Goal: Contribute content: Contribute content

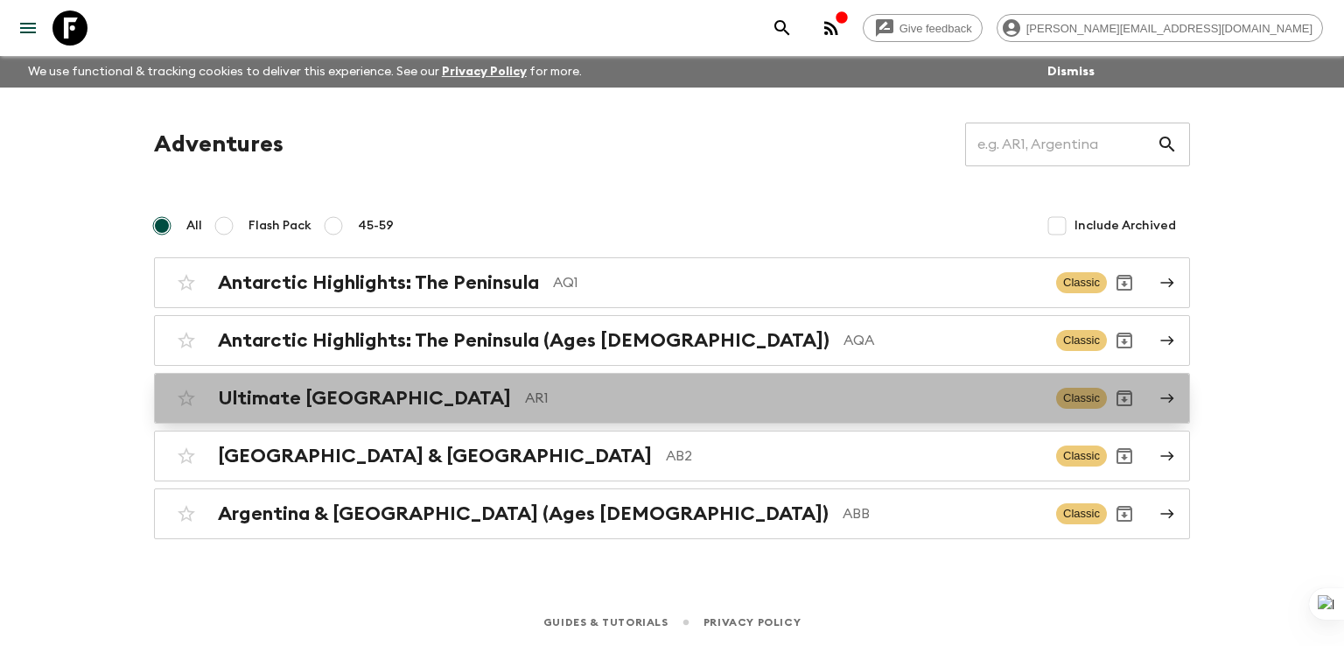
click at [324, 395] on h2 "Ultimate [GEOGRAPHIC_DATA]" at bounding box center [364, 398] width 293 height 23
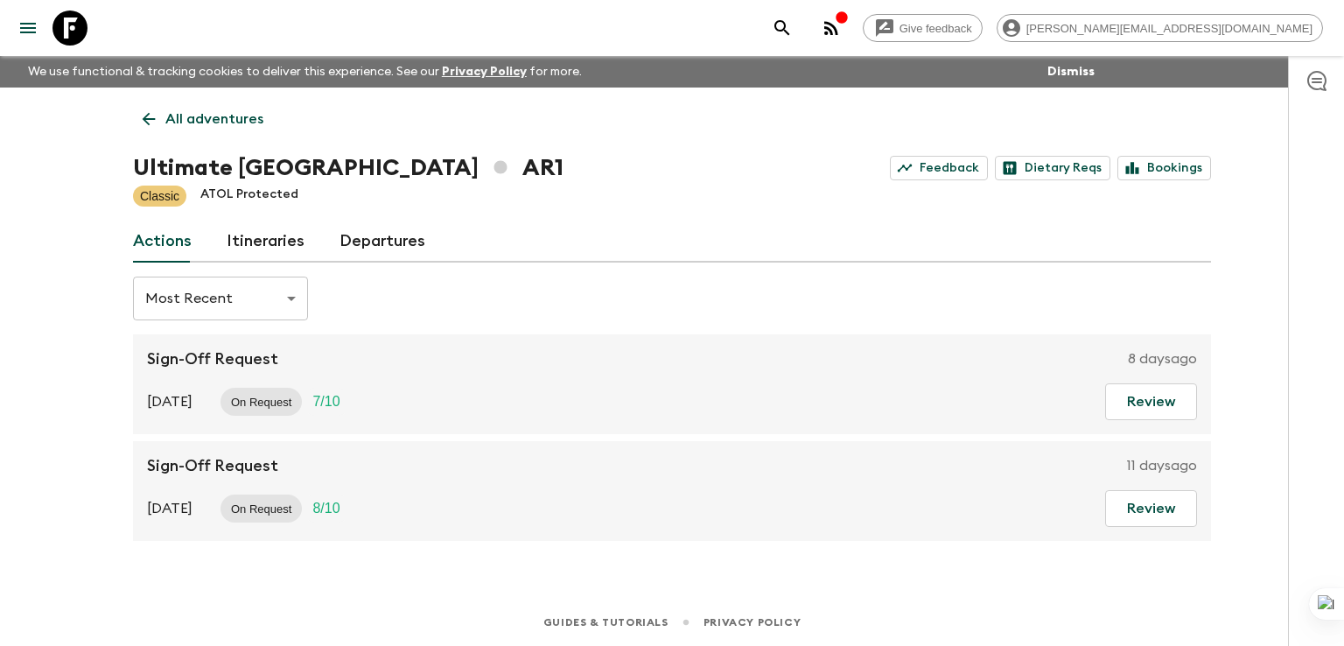
click at [283, 235] on link "Itineraries" at bounding box center [266, 241] width 78 height 42
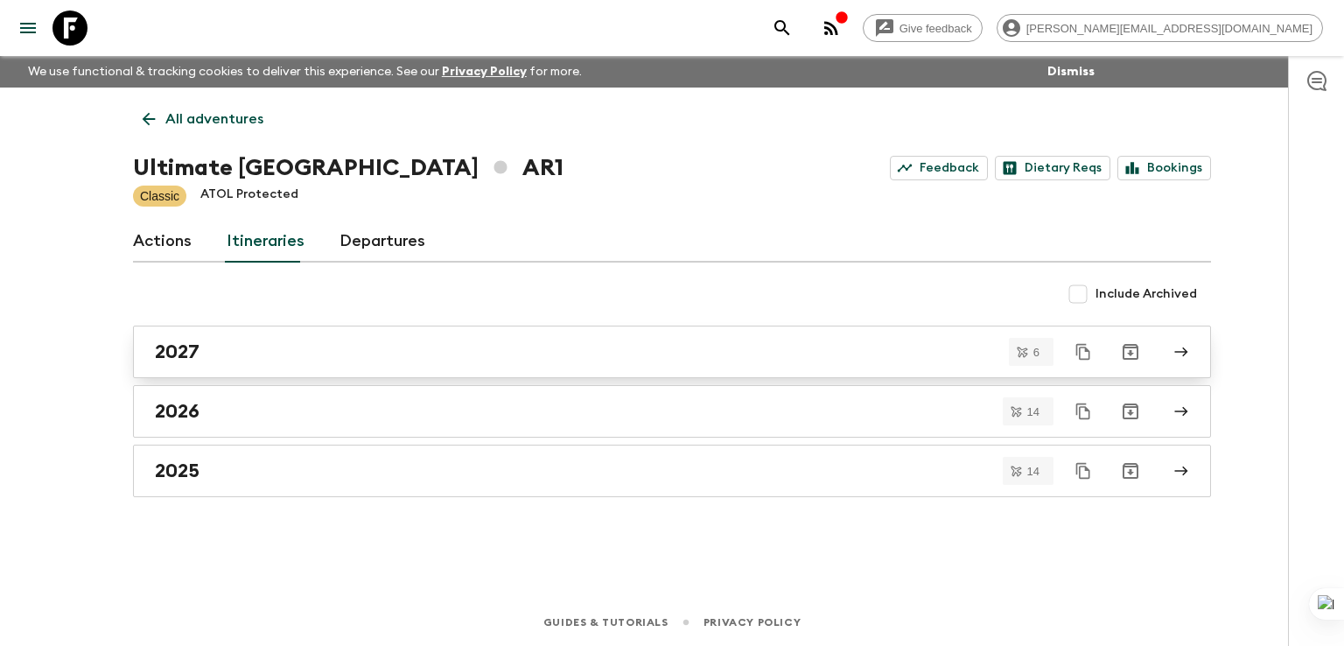
click at [191, 353] on h2 "2027" at bounding box center [177, 351] width 45 height 23
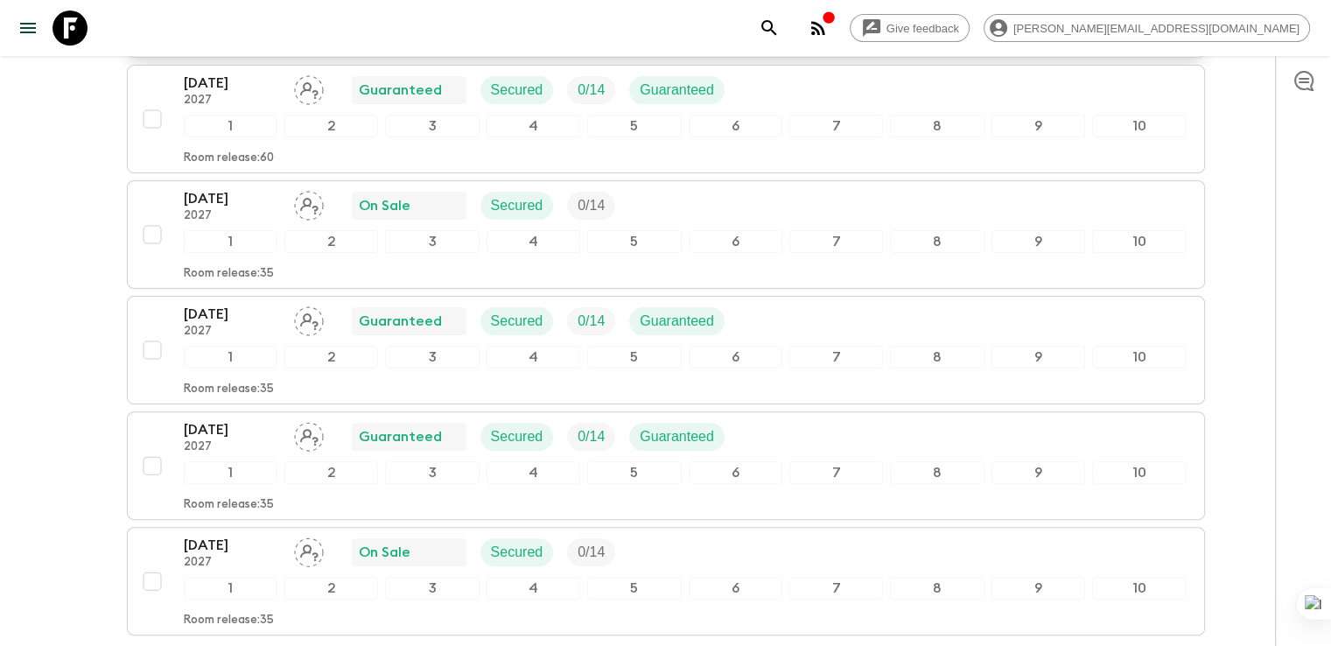
scroll to position [393, 0]
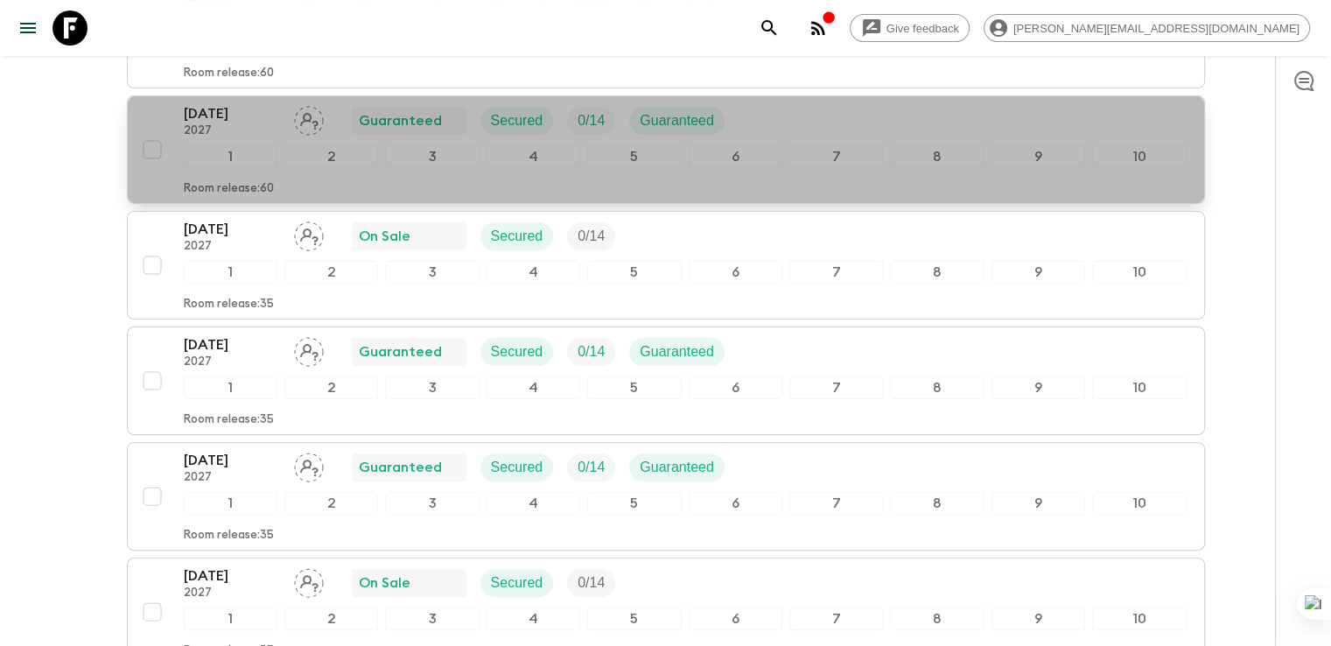
click at [220, 109] on p "[DATE]" at bounding box center [232, 113] width 96 height 21
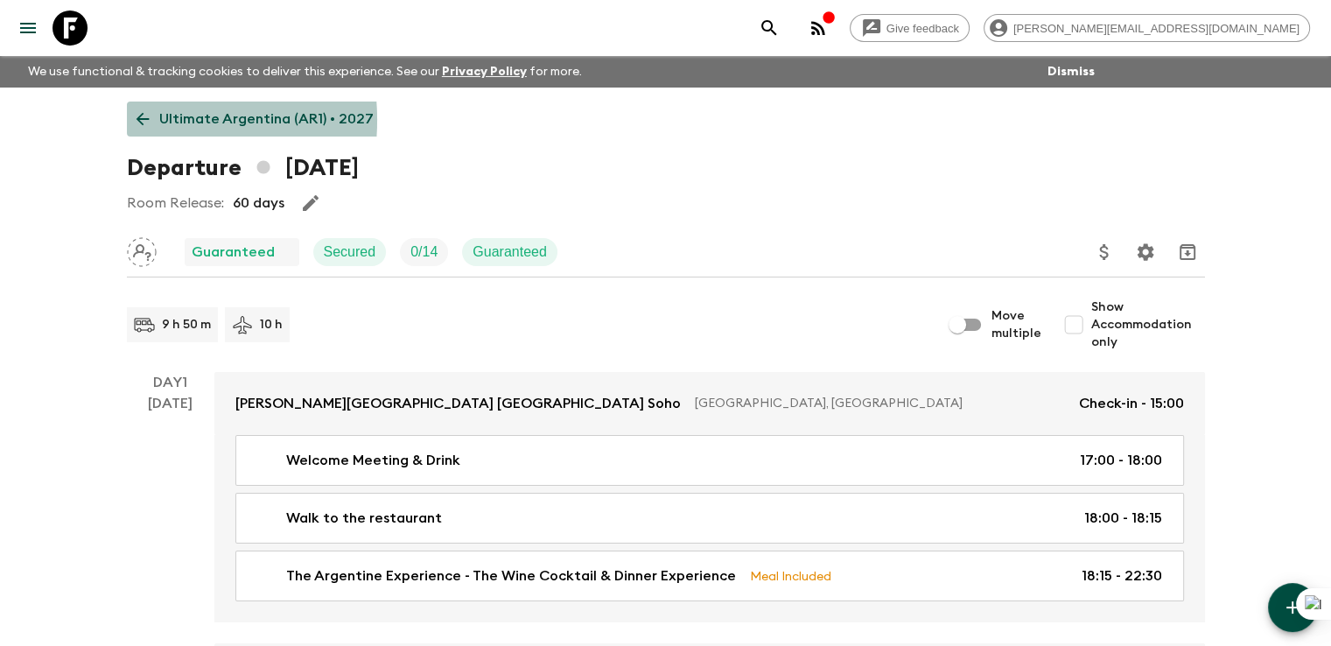
click at [136, 120] on icon at bounding box center [142, 118] width 19 height 19
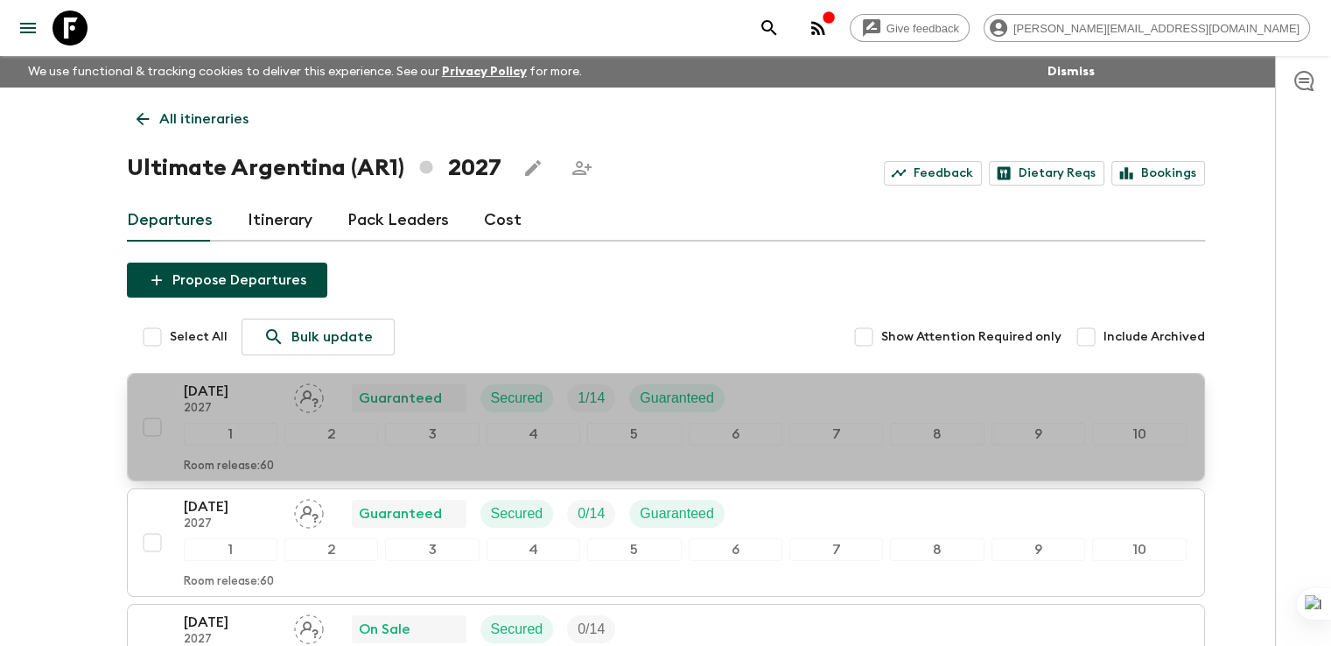
click at [234, 394] on p "[DATE]" at bounding box center [232, 391] width 96 height 21
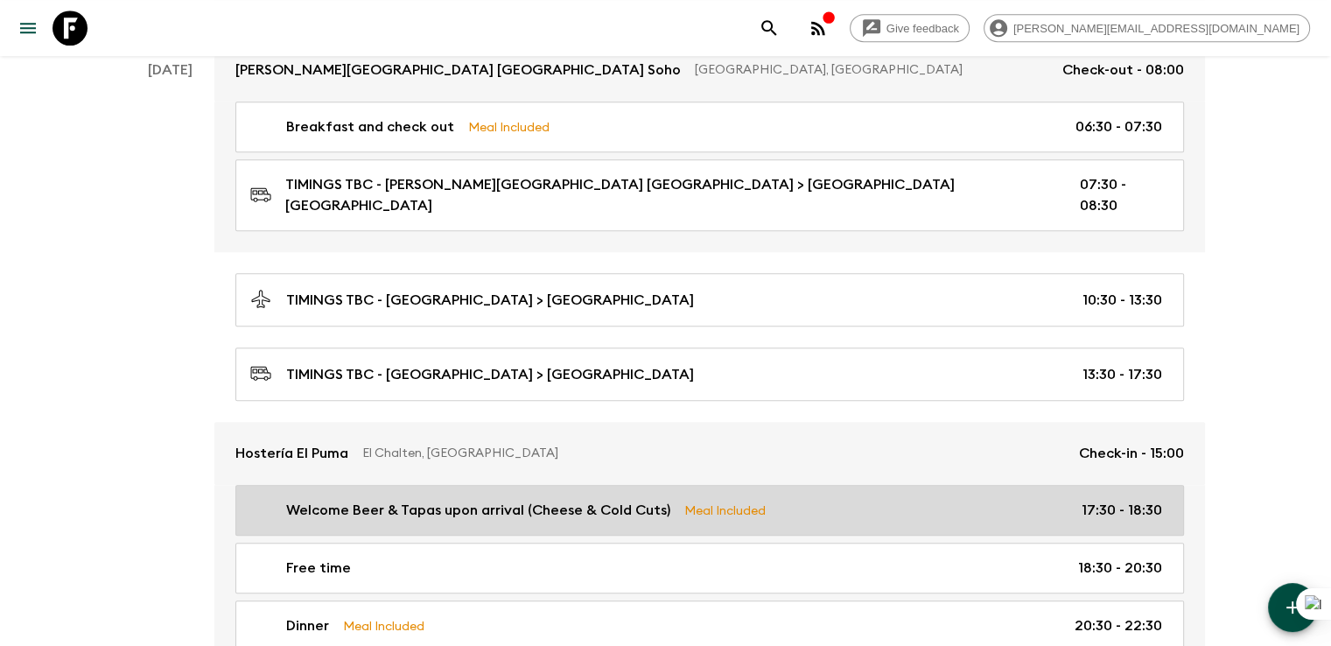
scroll to position [1400, 0]
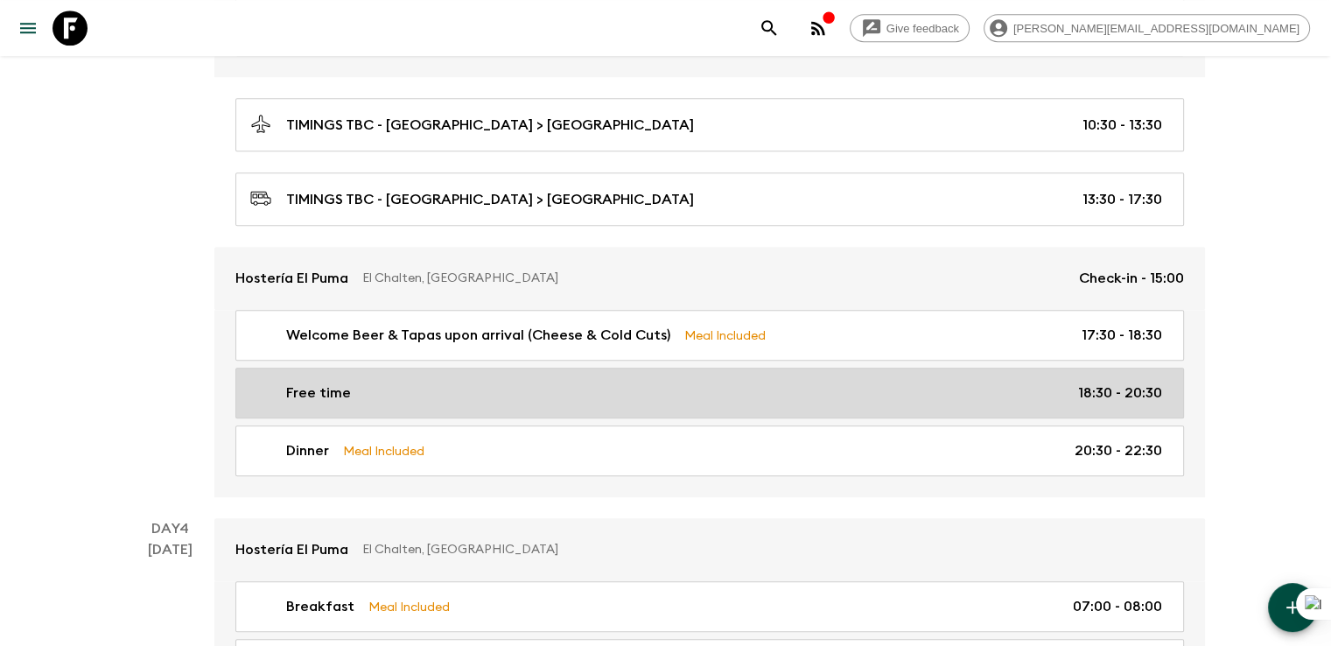
click at [333, 382] on p "Free time" at bounding box center [318, 392] width 65 height 21
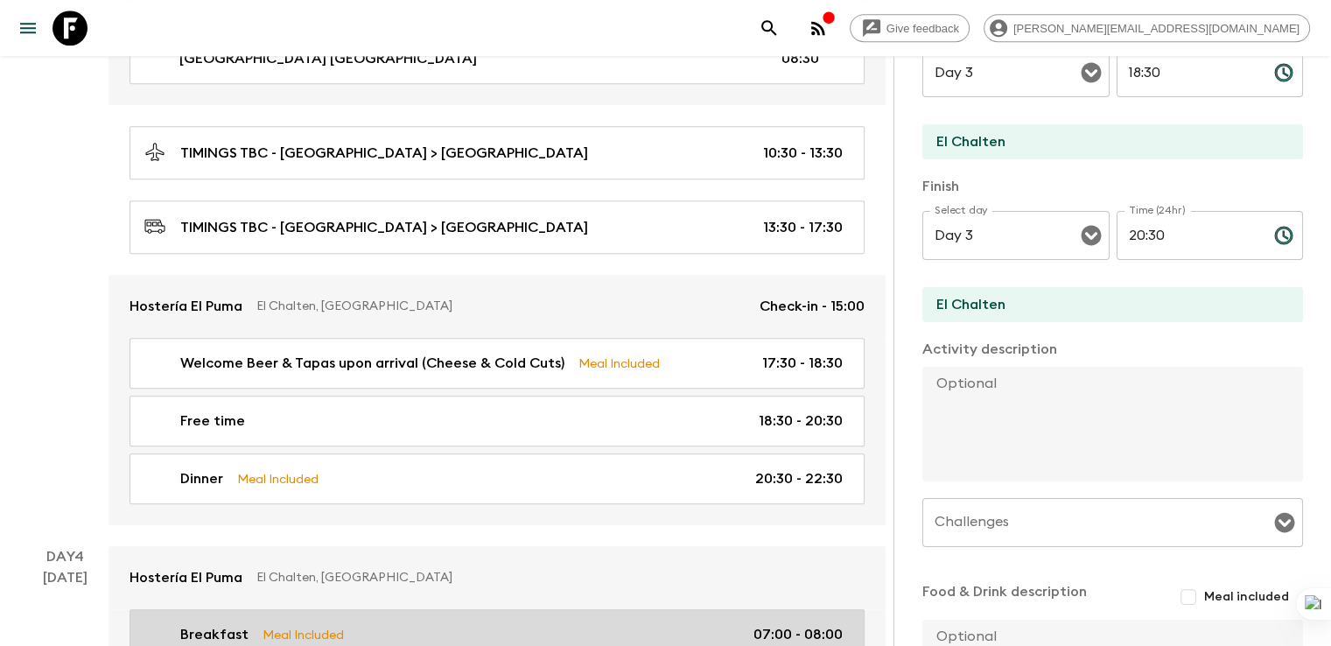
scroll to position [1312, 0]
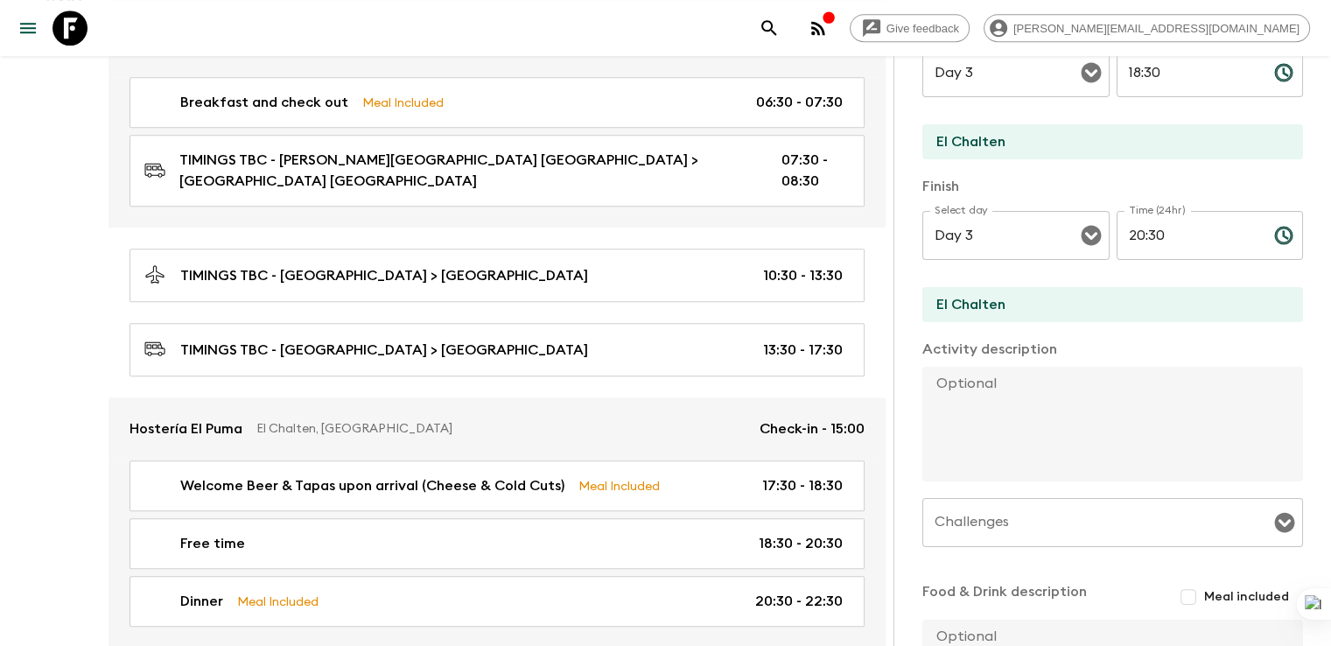
click at [47, 459] on div "[DATE]" at bounding box center [65, 330] width 45 height 633
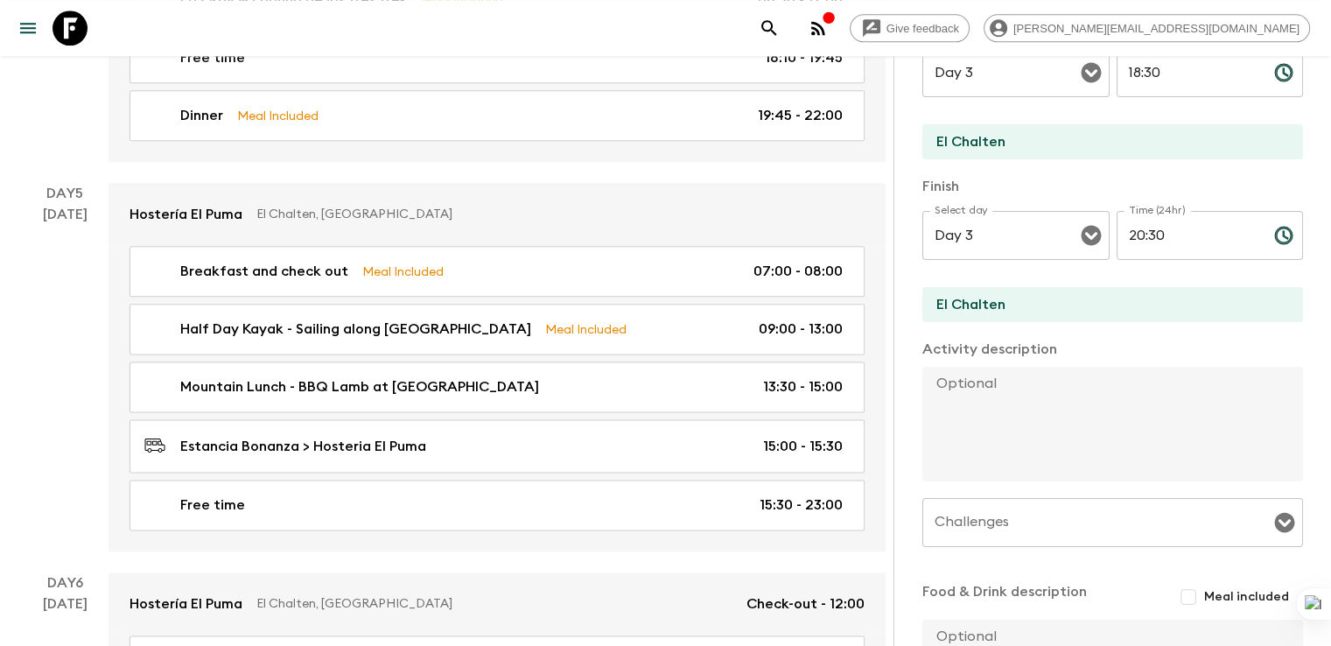
scroll to position [2100, 0]
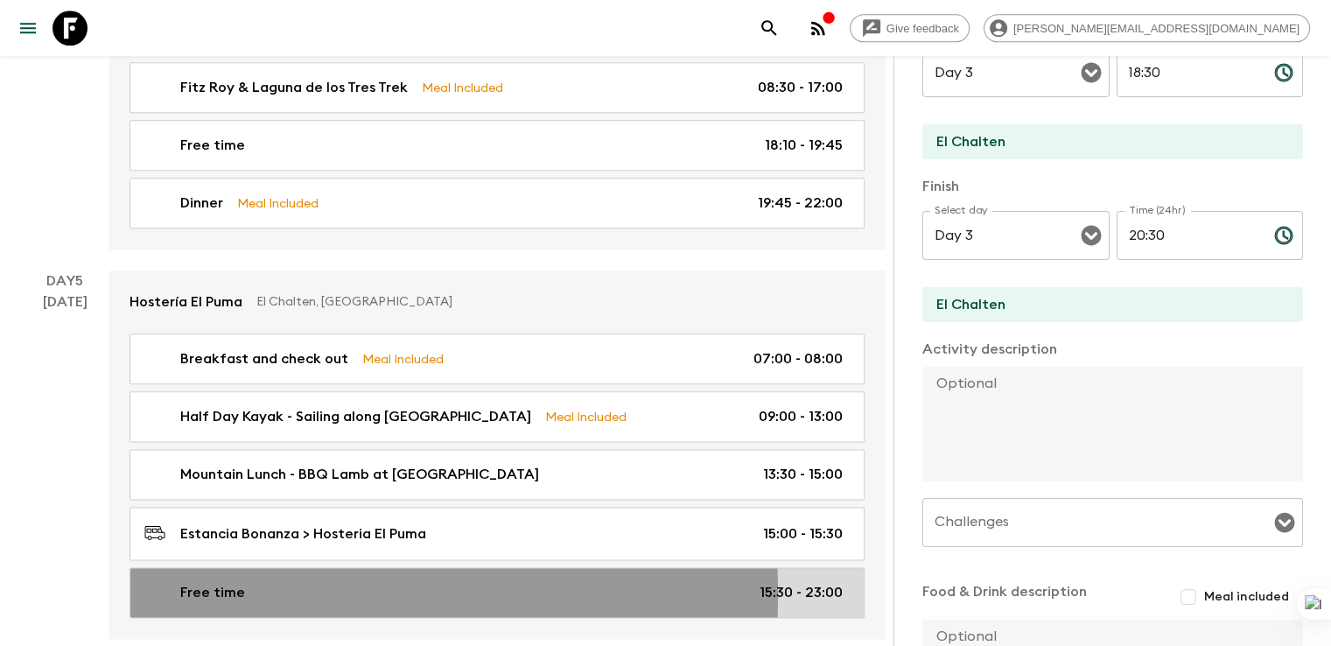
click at [202, 582] on p "Free time" at bounding box center [212, 592] width 65 height 21
type input "Hosteria El Puma"
type textarea "Options for guests during free time: It is possible for them to do an afternoon…"
type textarea "no meals included"
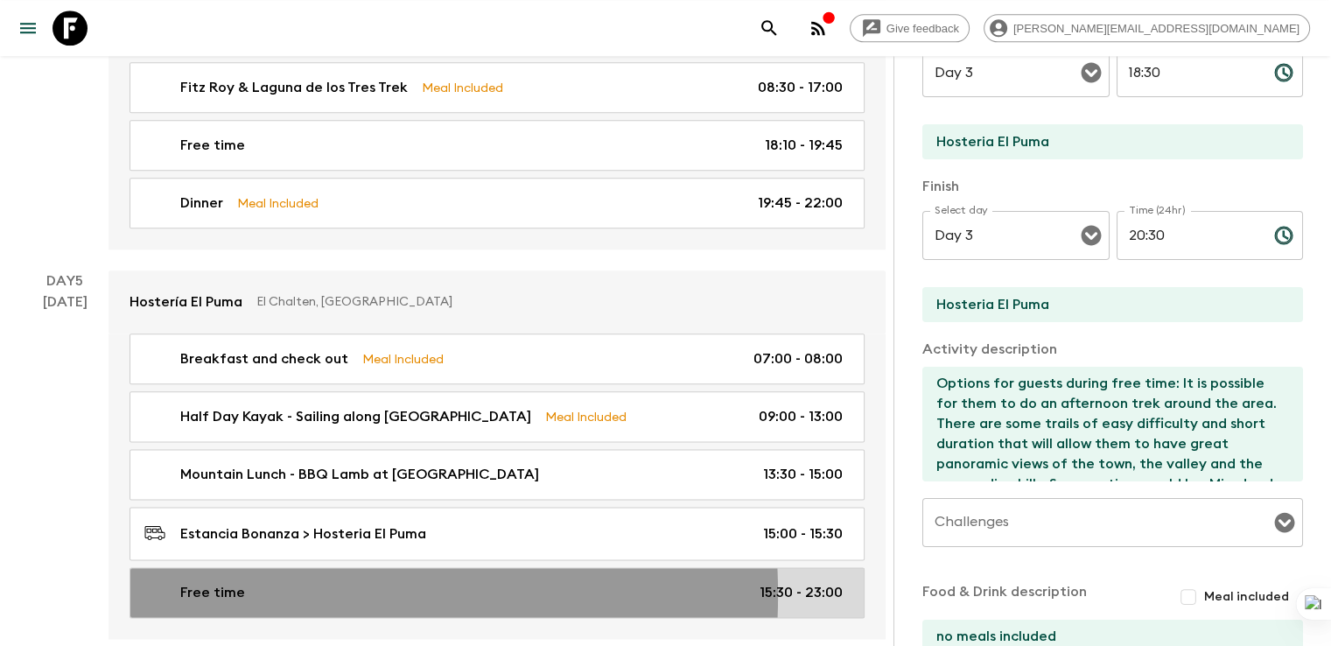
type input "Day 5"
type input "15:30"
type input "Day 5"
type input "23:00"
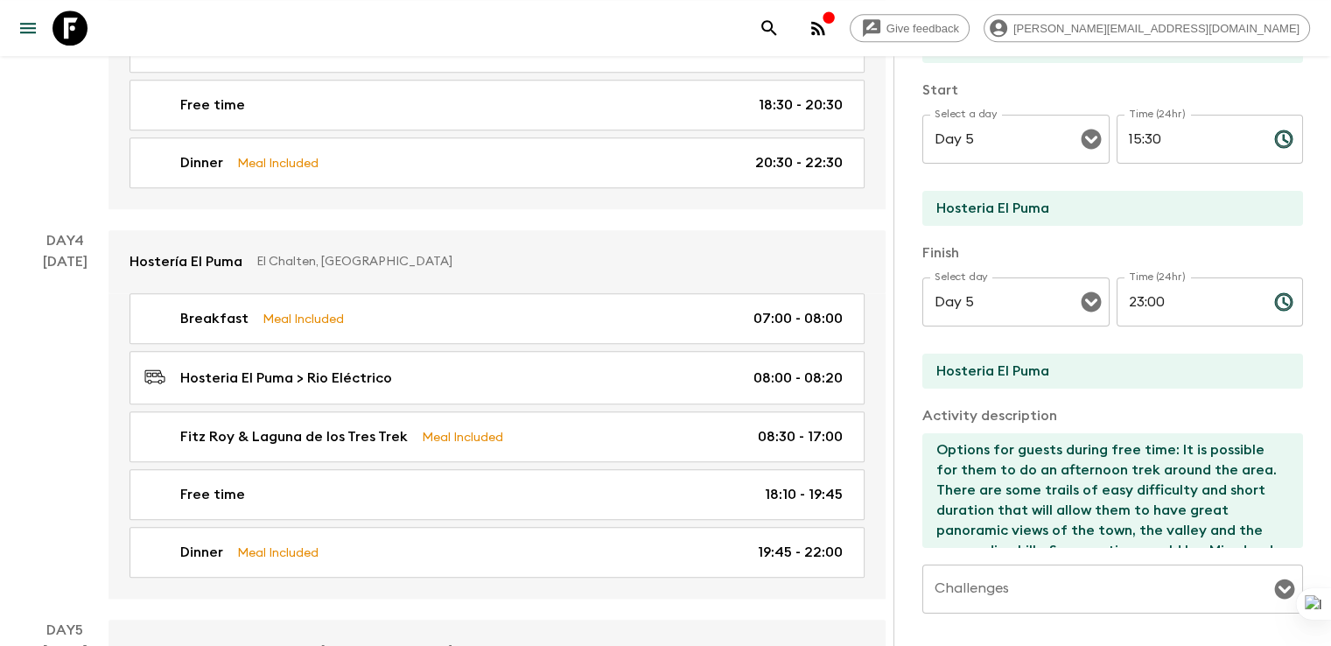
scroll to position [1750, 0]
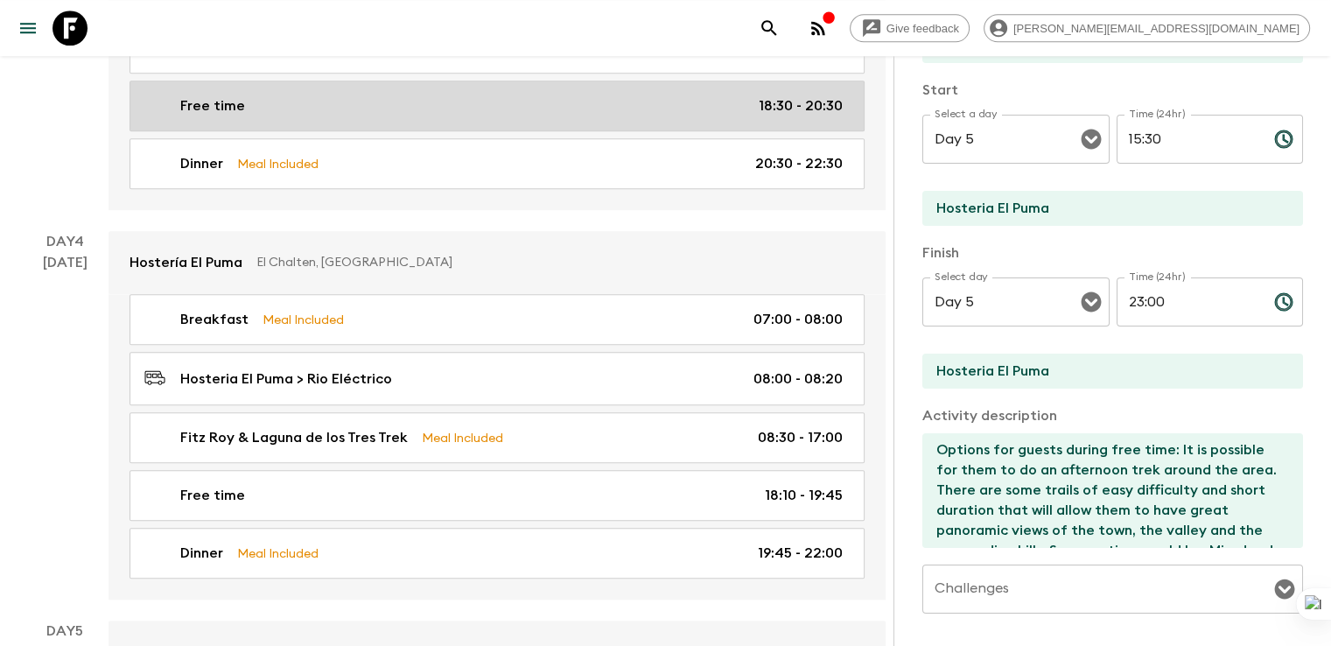
click at [188, 95] on p "Free time" at bounding box center [212, 105] width 65 height 21
type input "El Chalten"
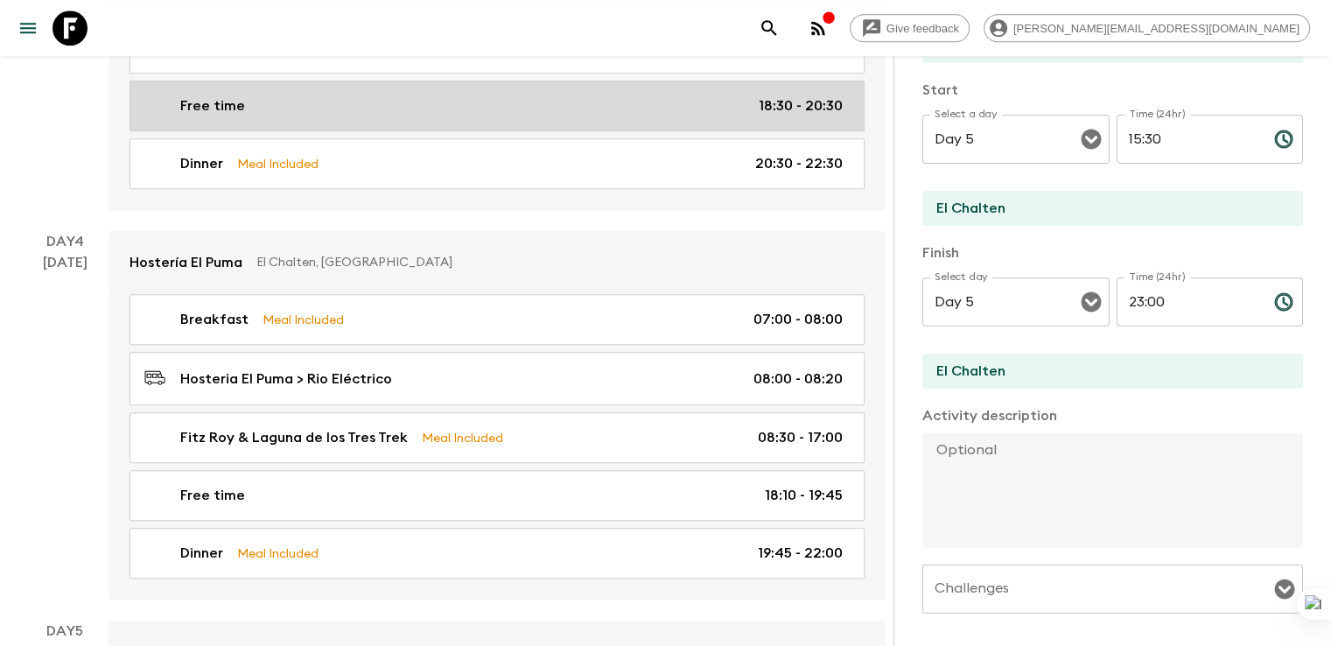
type input "Day 3"
type input "18:30"
type input "Day 3"
type input "20:30"
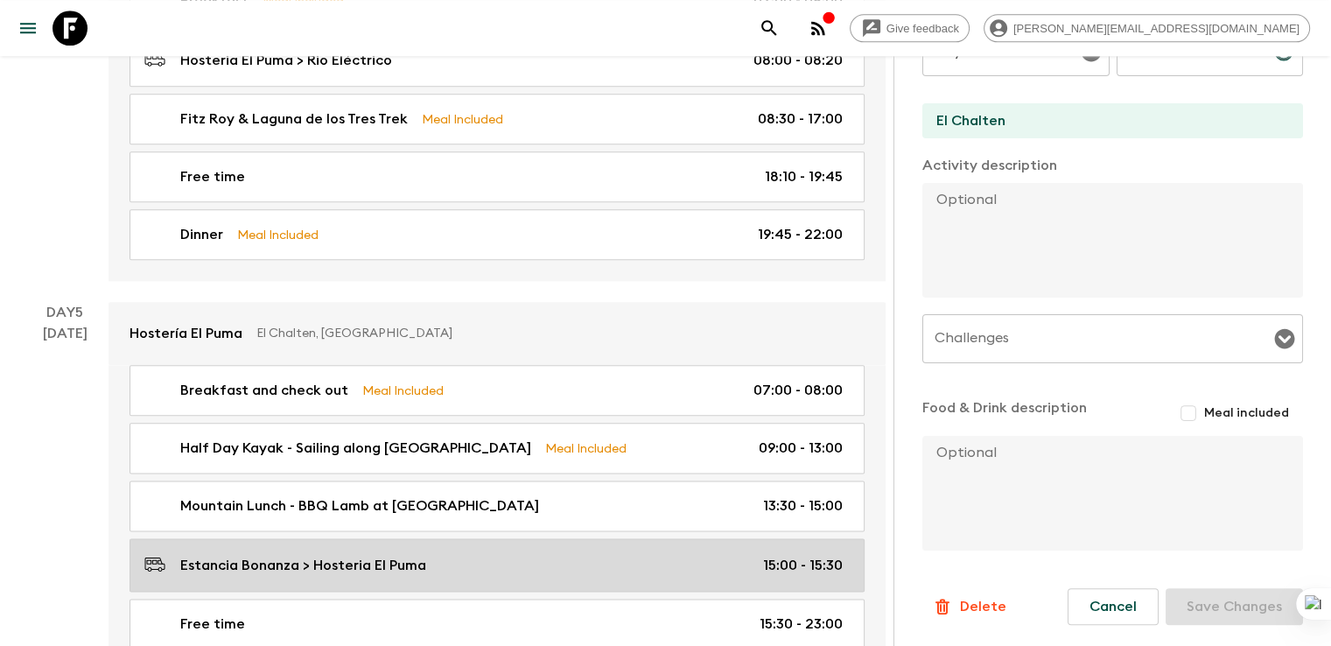
scroll to position [2100, 0]
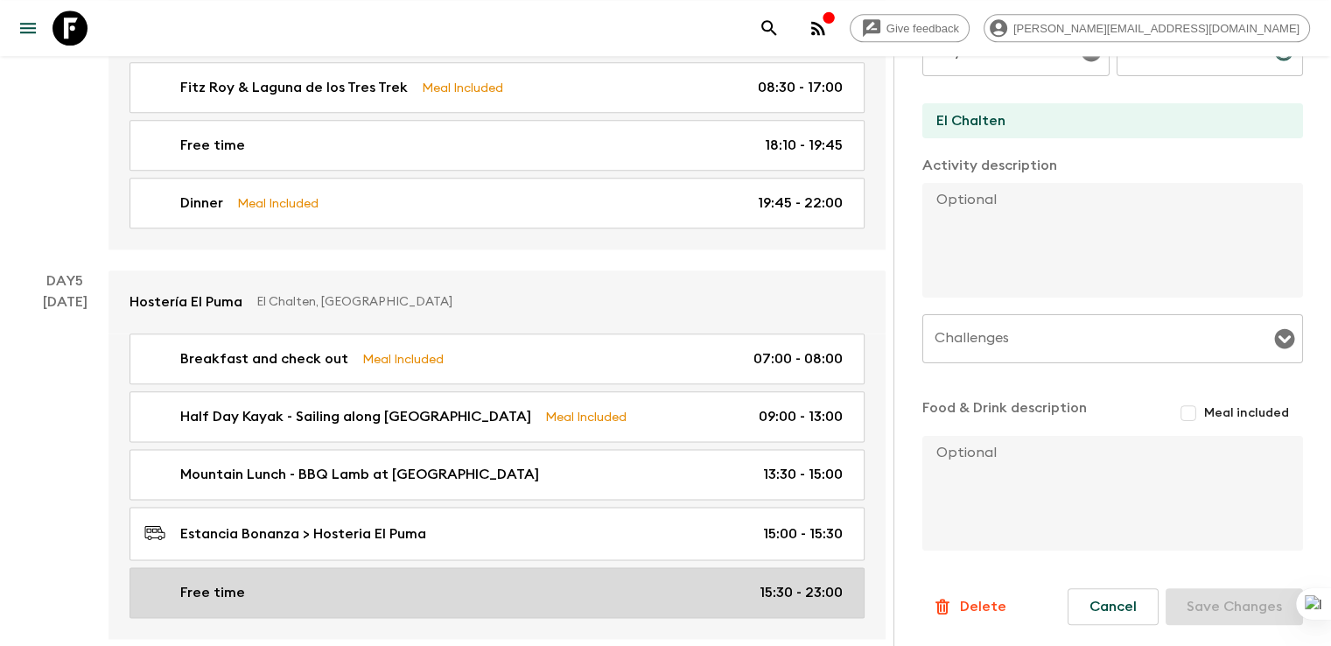
click at [234, 582] on p "Free time" at bounding box center [212, 592] width 65 height 21
type input "Hosteria El Puma"
type textarea "Options for guests during free time: It is possible for them to do an afternoon…"
type textarea "no meals included"
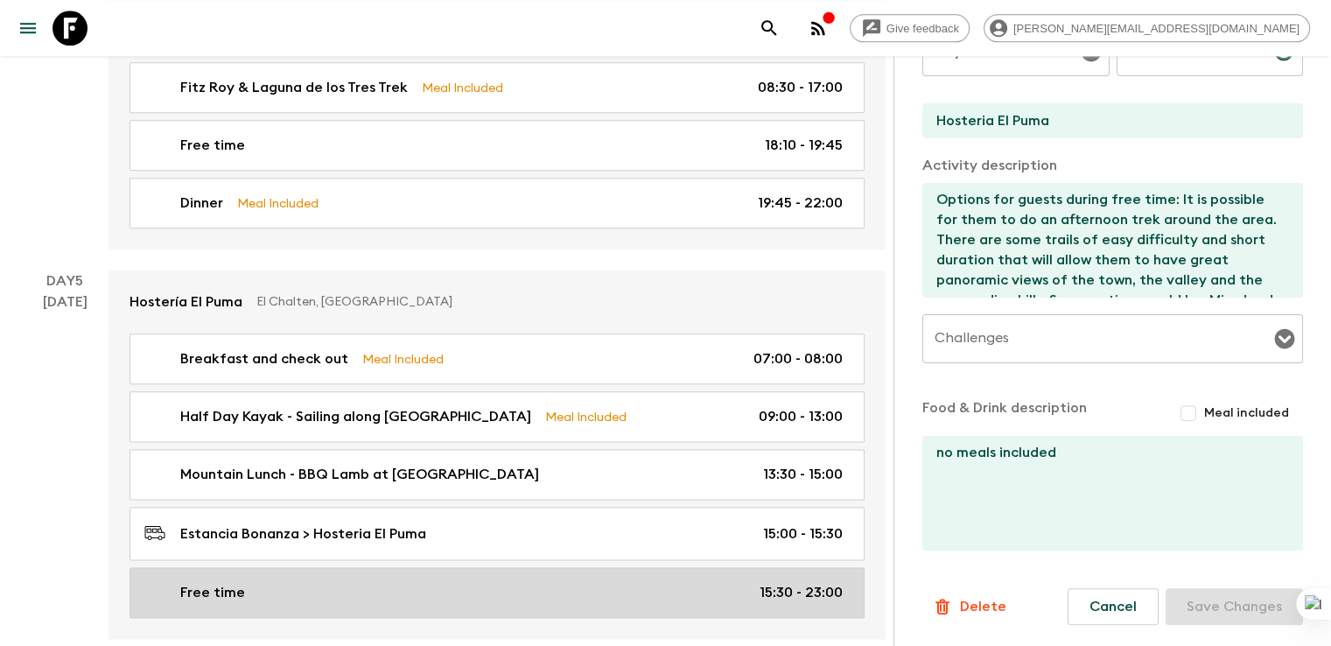
type input "Day 5"
type input "15:30"
type input "Day 5"
type input "23:00"
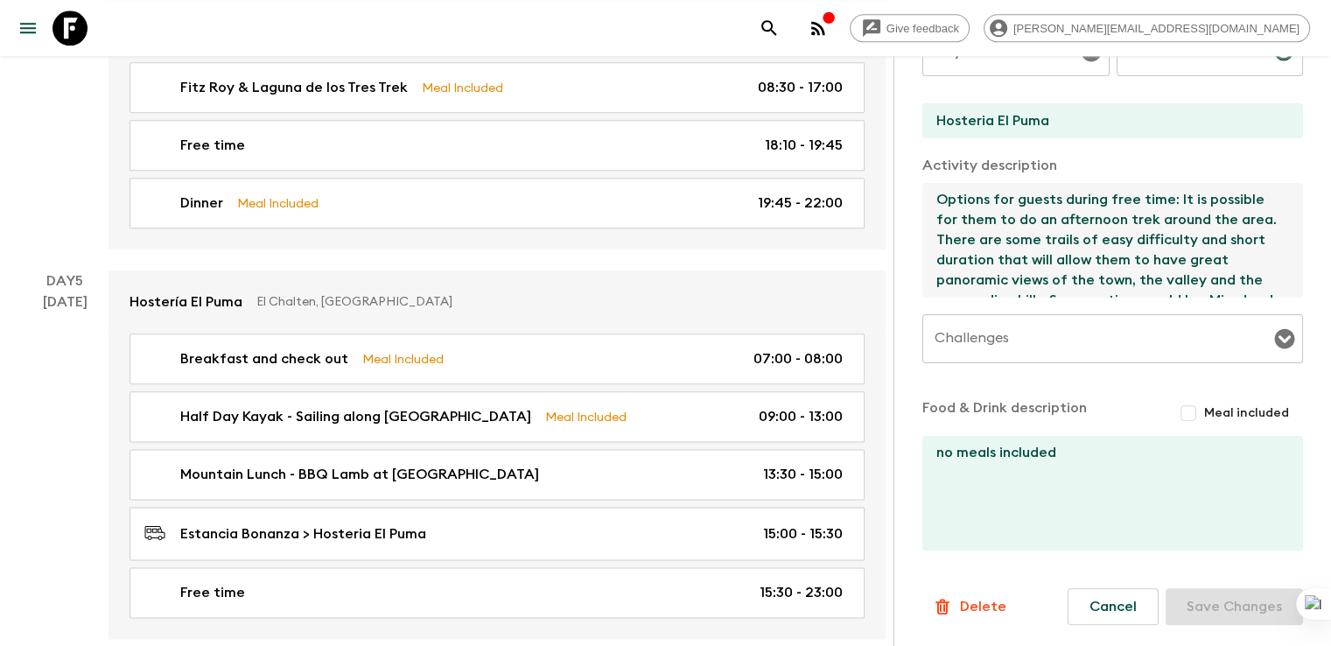
scroll to position [39, 0]
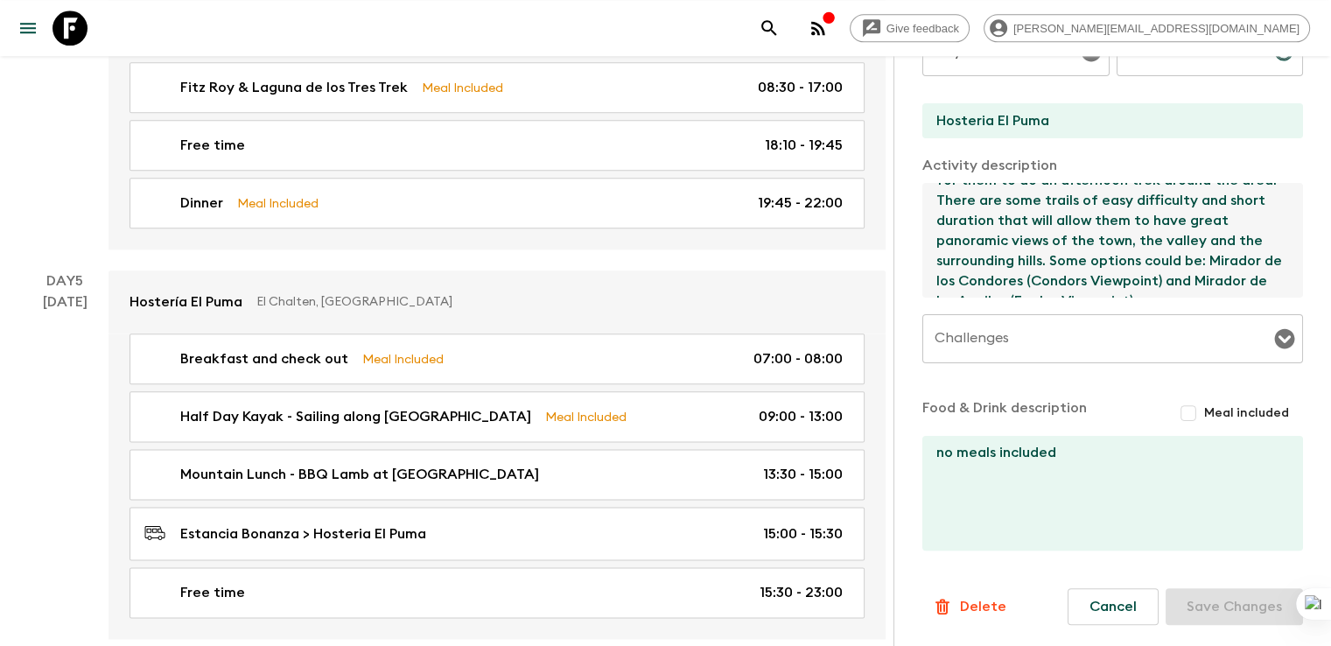
drag, startPoint x: 849, startPoint y: 200, endPoint x: 979, endPoint y: 313, distance: 172.4
click at [979, 313] on div "Activity Title Free time Start Select a day Day 5 Select a day ​ Time (24hr) 15…" at bounding box center [1112, 141] width 381 height 824
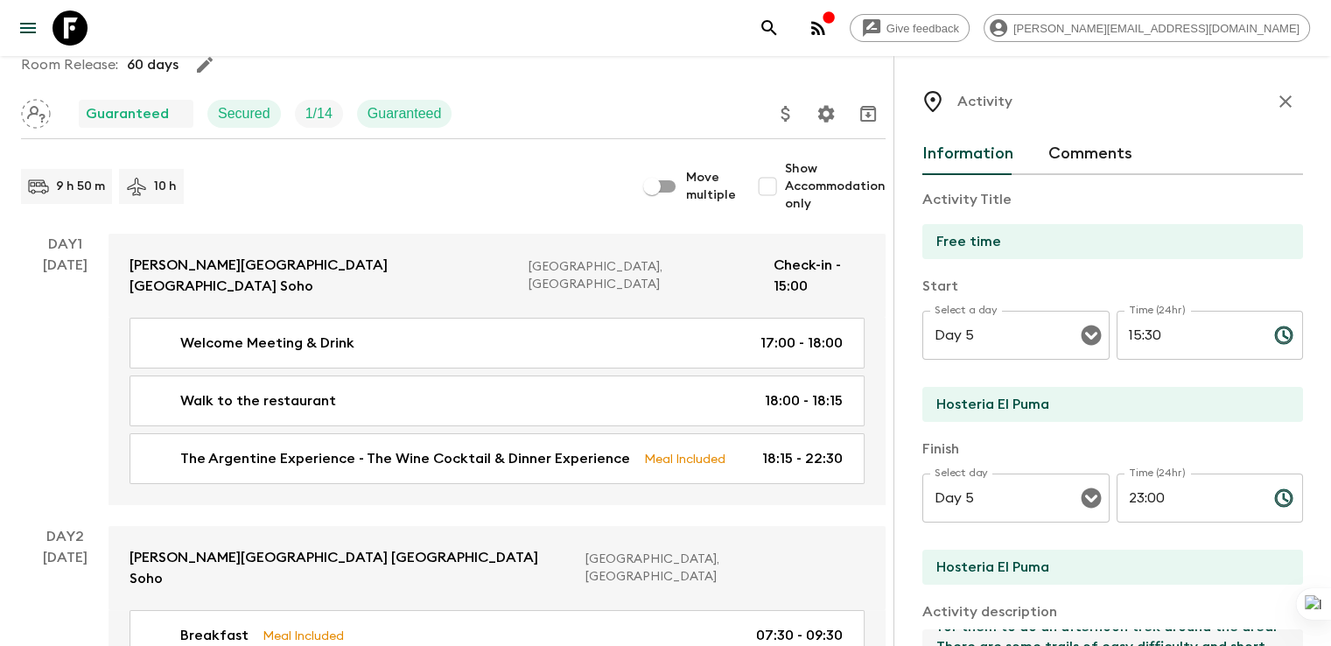
scroll to position [13, 0]
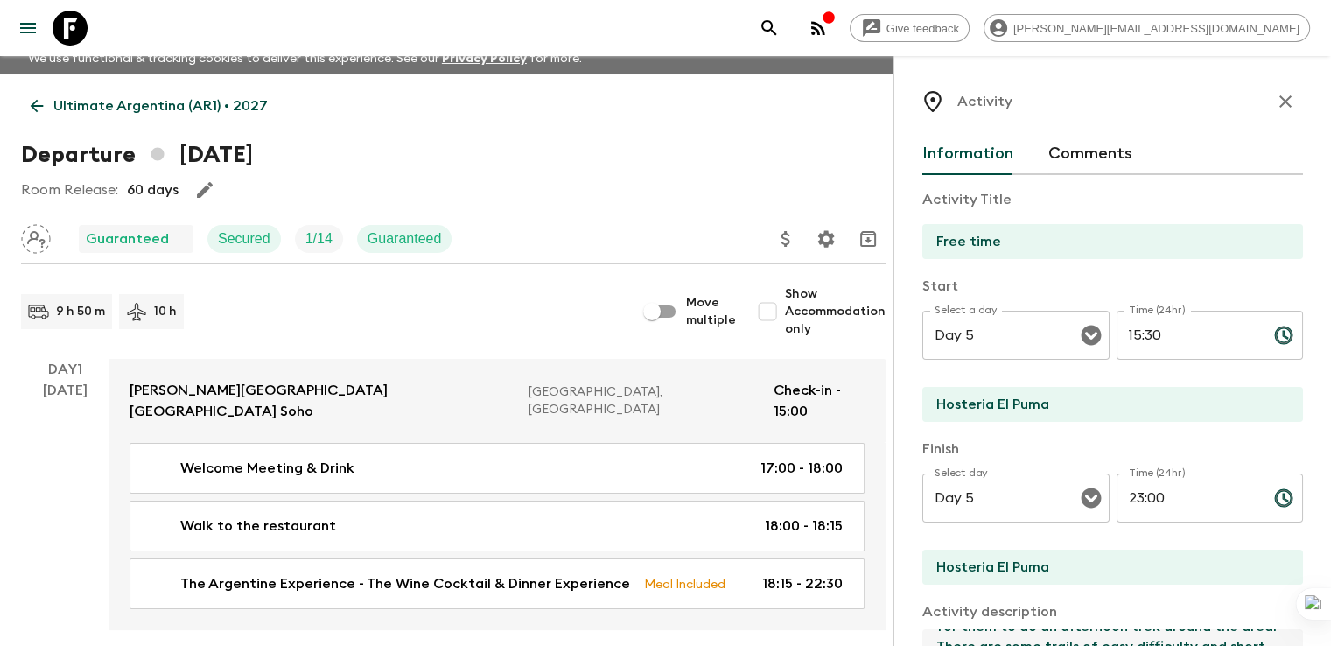
click at [98, 100] on p "Ultimate Argentina (AR1) • 2027" at bounding box center [160, 105] width 214 height 21
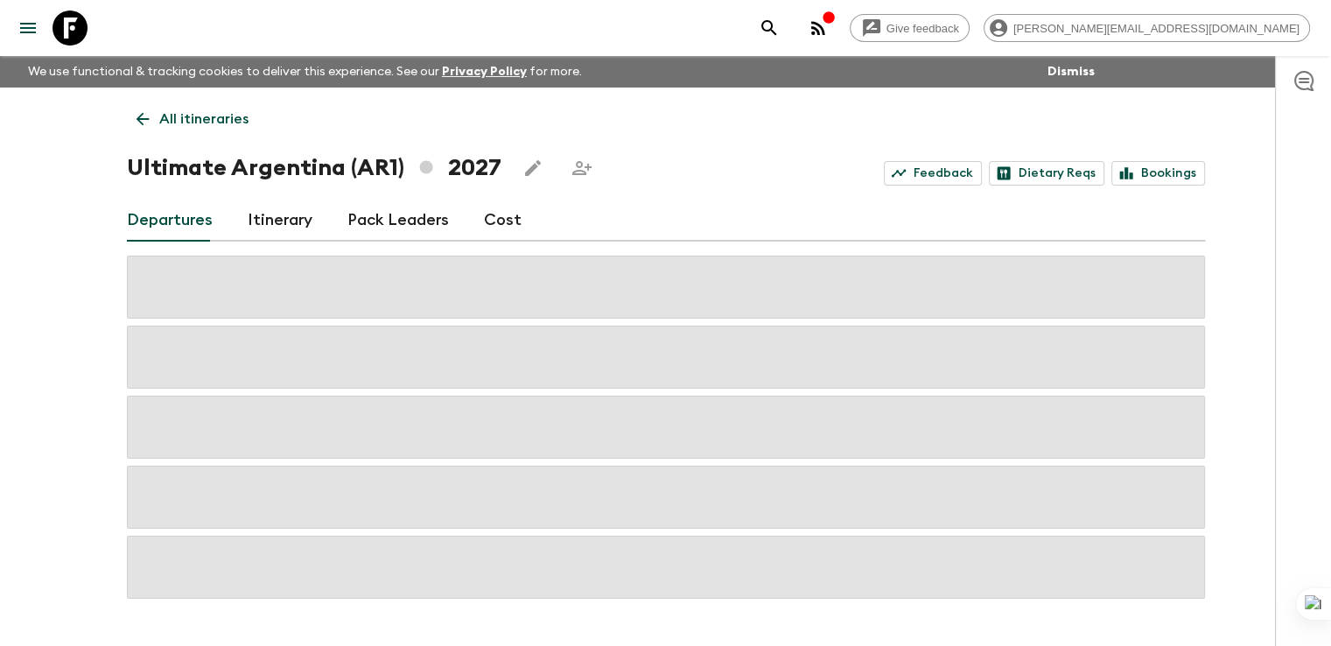
click at [140, 112] on icon at bounding box center [142, 118] width 19 height 19
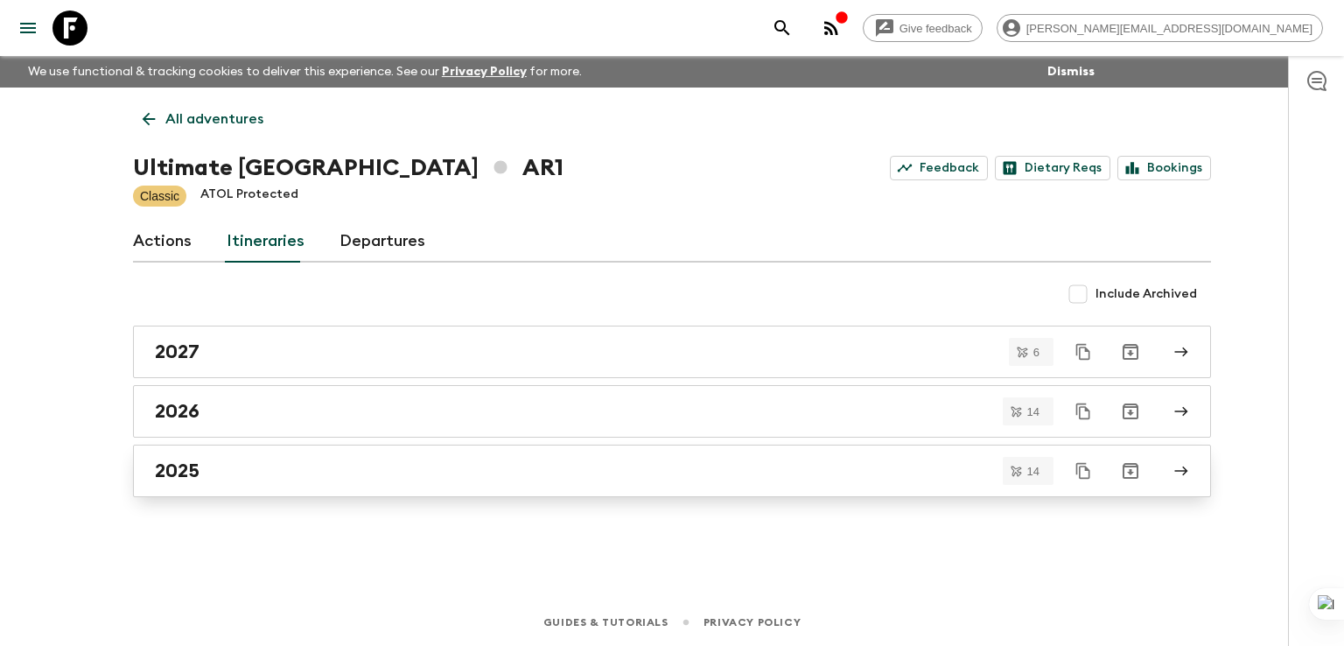
click at [178, 470] on h2 "2025" at bounding box center [177, 470] width 45 height 23
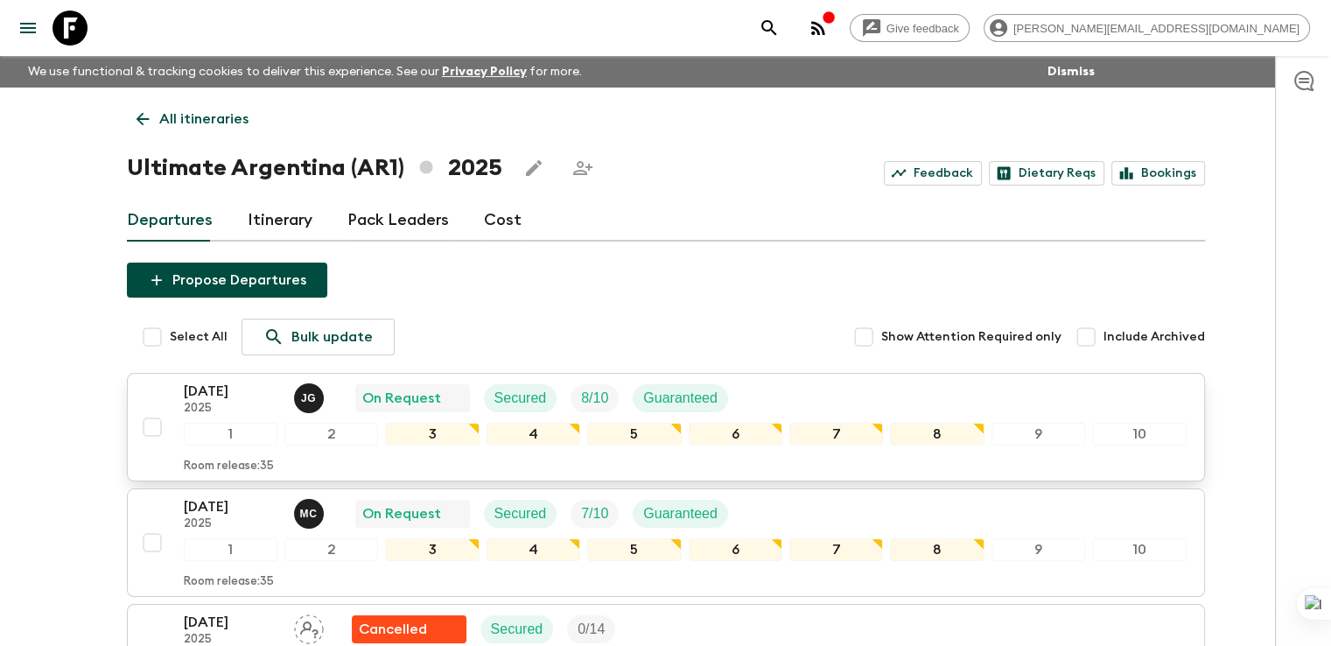
click at [210, 392] on p "[DATE]" at bounding box center [232, 391] width 96 height 21
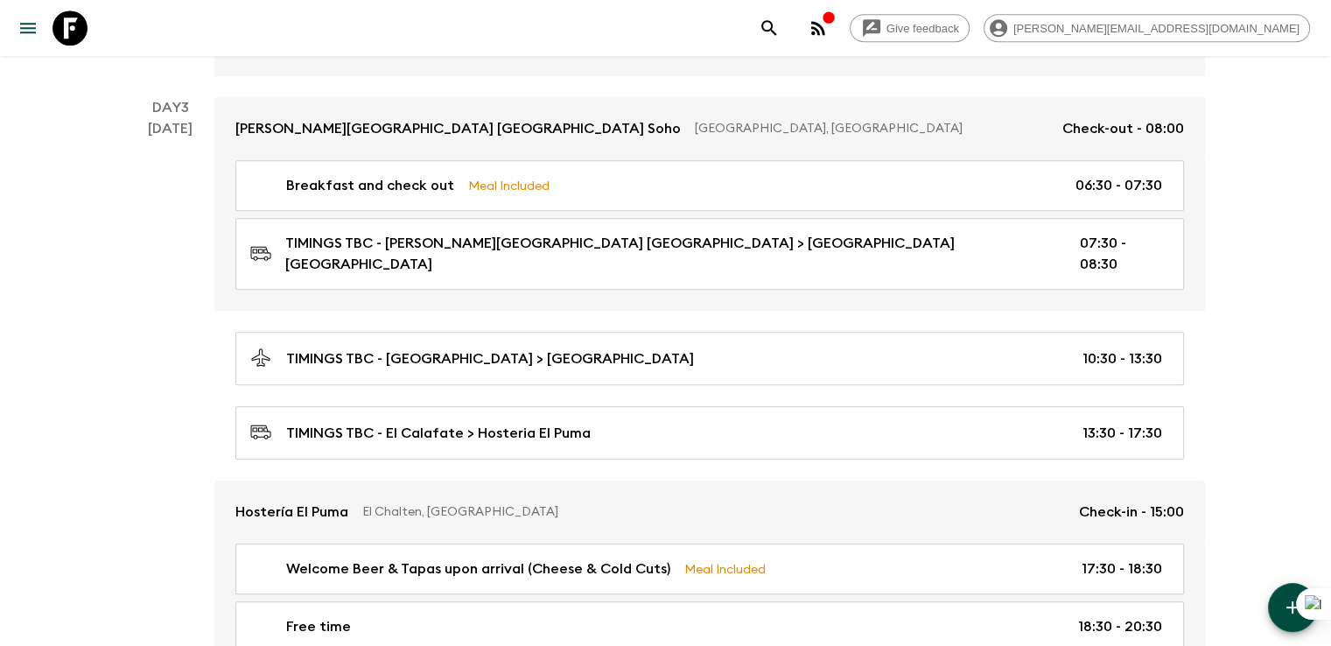
scroll to position [1242, 0]
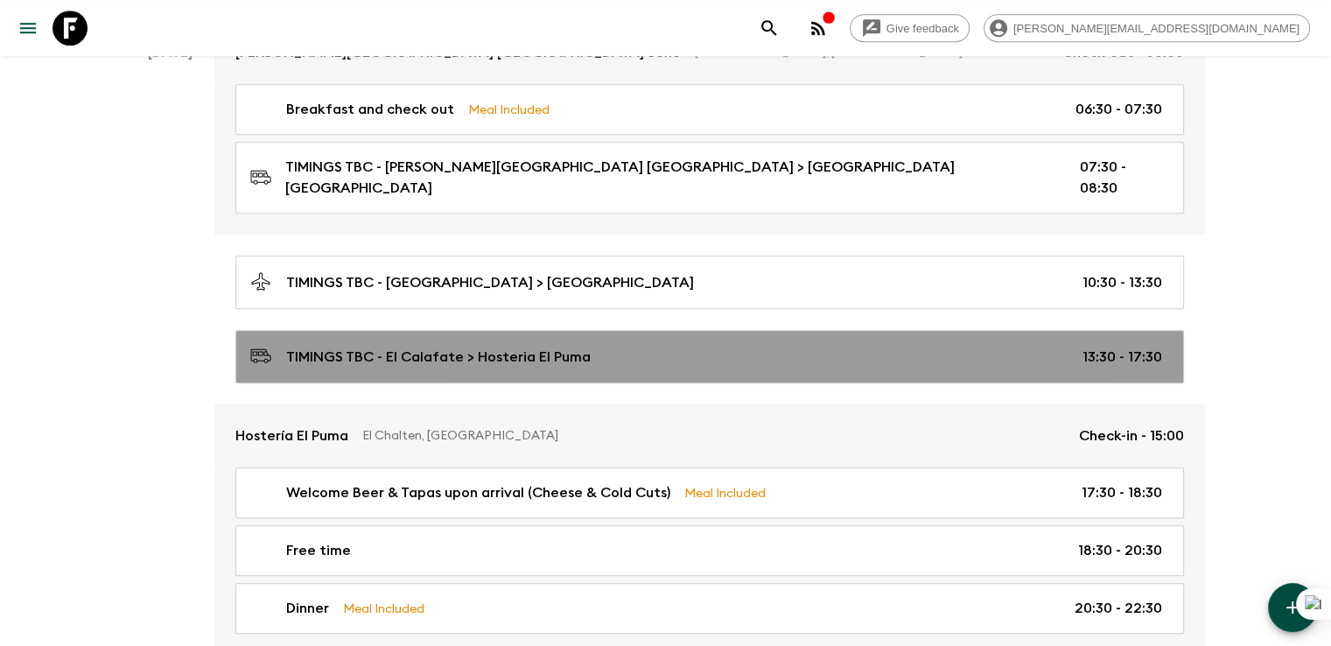
click at [363, 346] on p "TIMINGS TBC - El Calafate > Hosteria El Puma" at bounding box center [438, 356] width 304 height 21
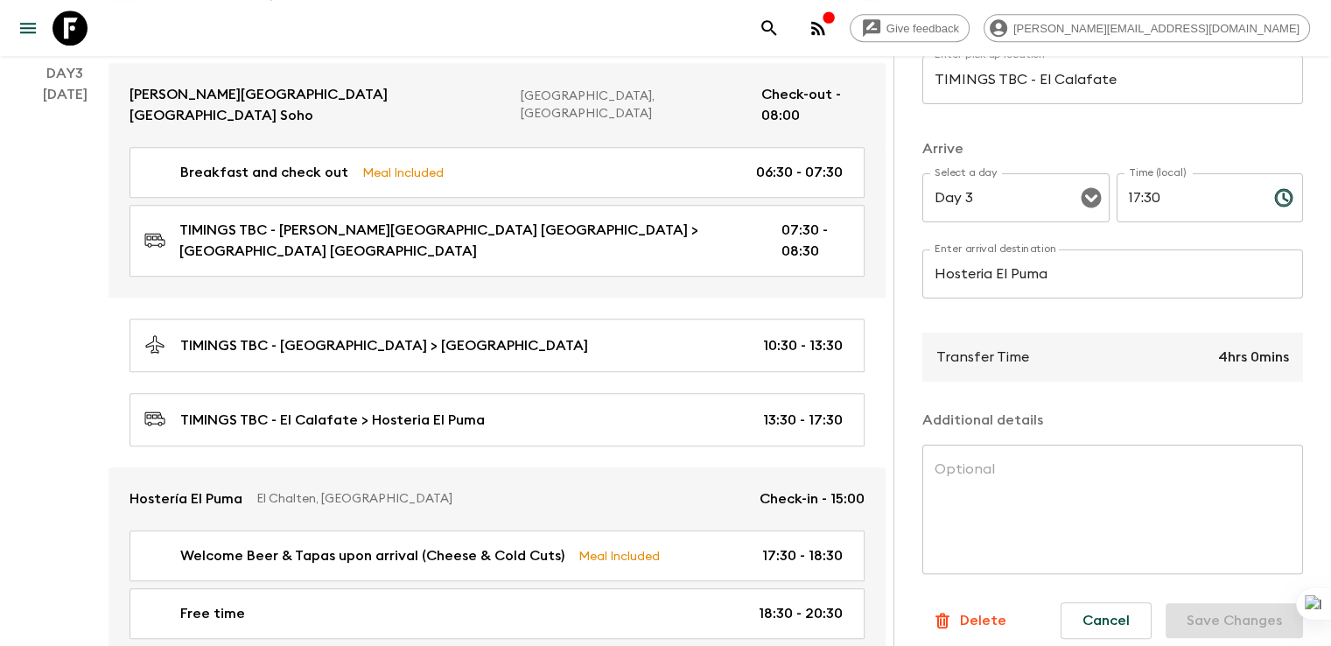
scroll to position [364, 0]
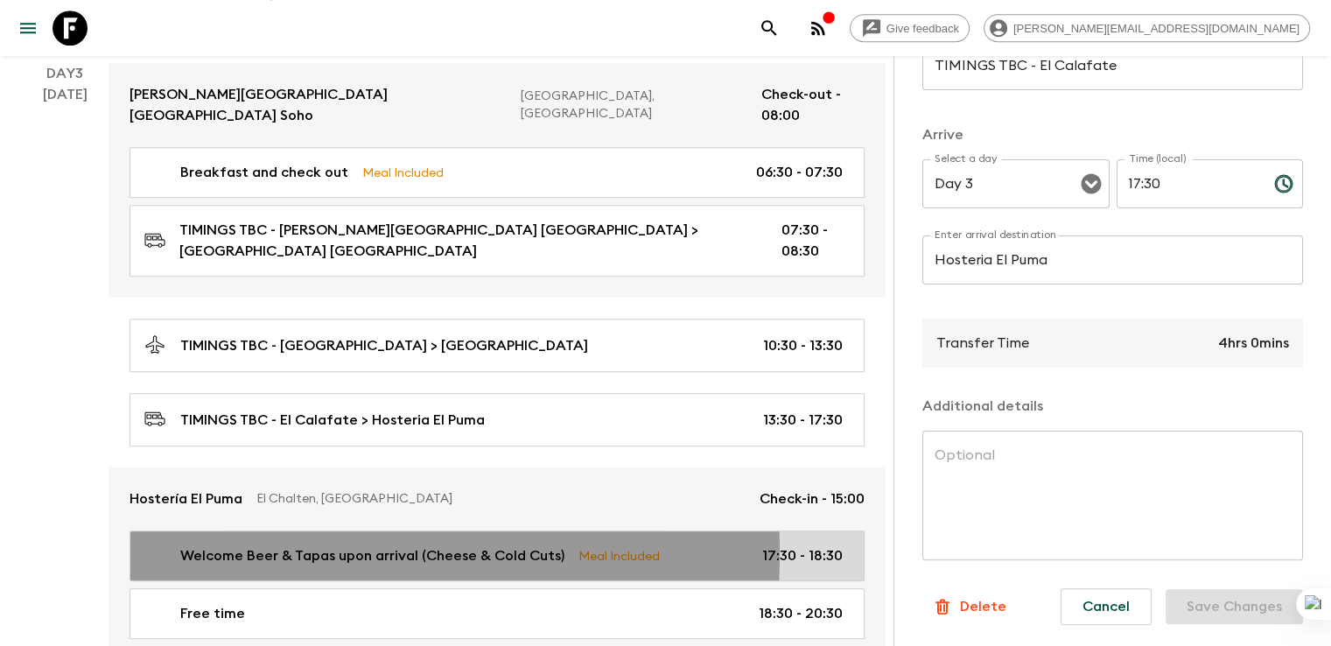
click at [248, 545] on p "Welcome Beer & Tapas upon arrival (Cheese & Cold Cuts)" at bounding box center [372, 555] width 384 height 21
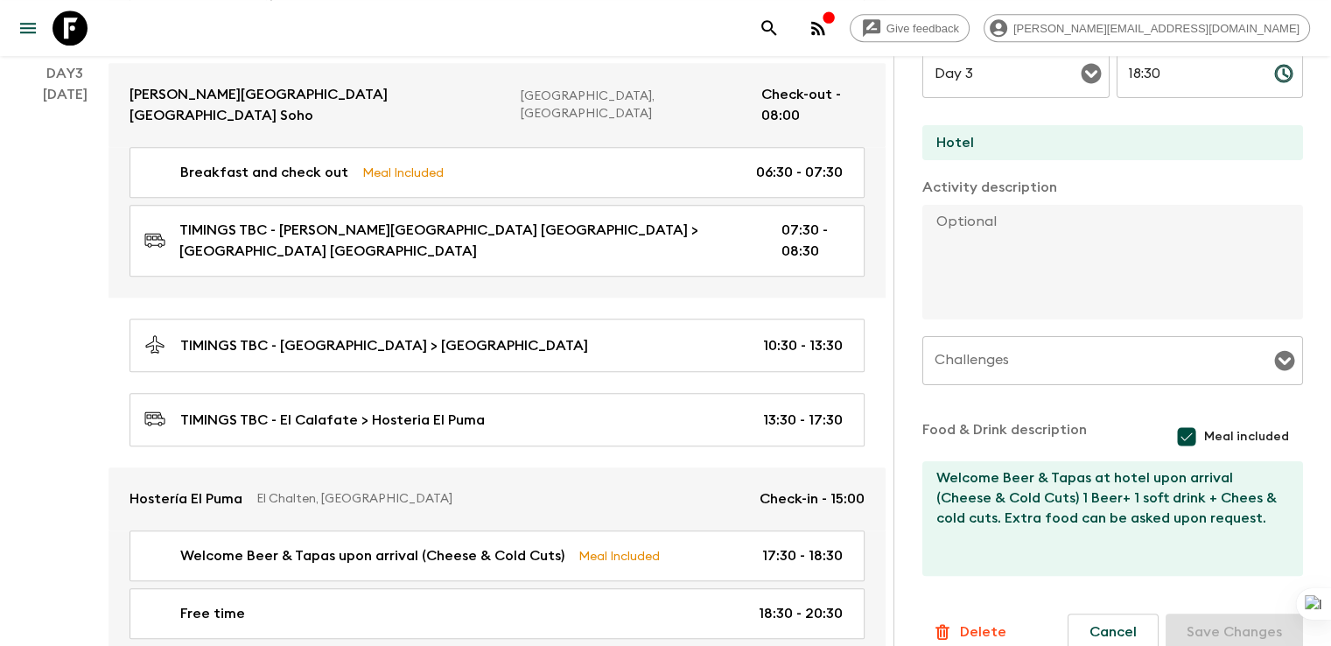
scroll to position [430, 0]
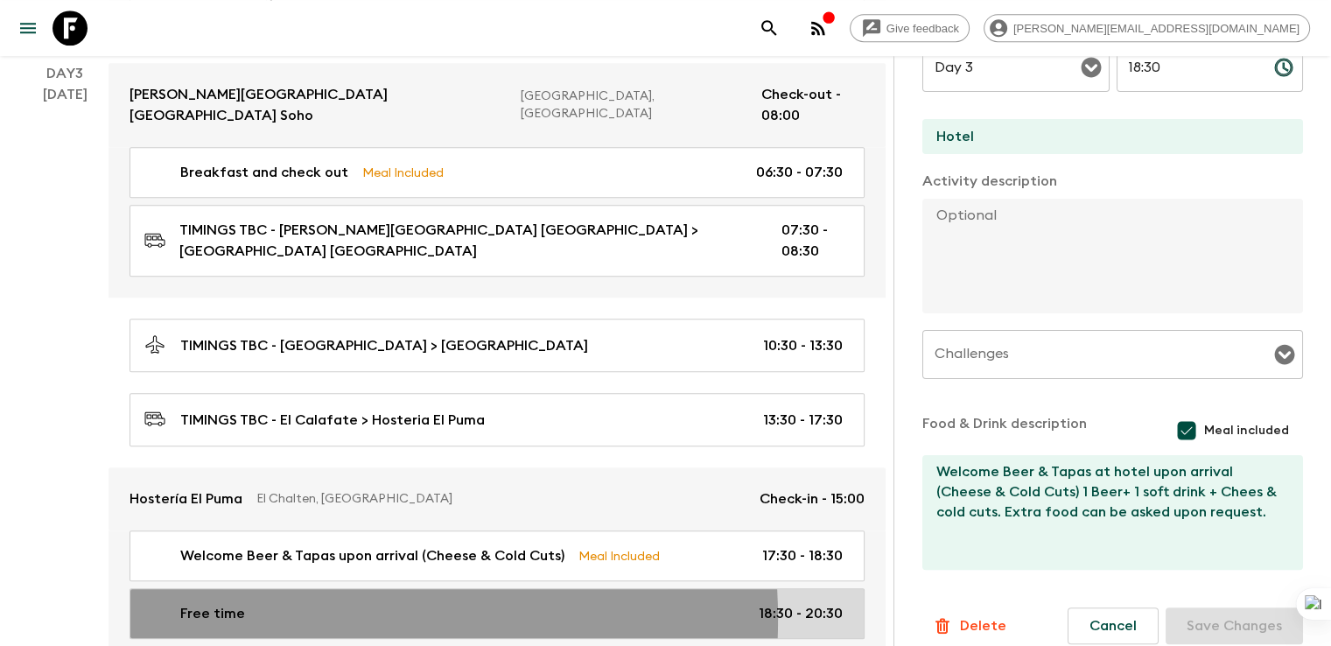
click at [243, 603] on div "Free time 18:30 - 20:30" at bounding box center [493, 613] width 698 height 21
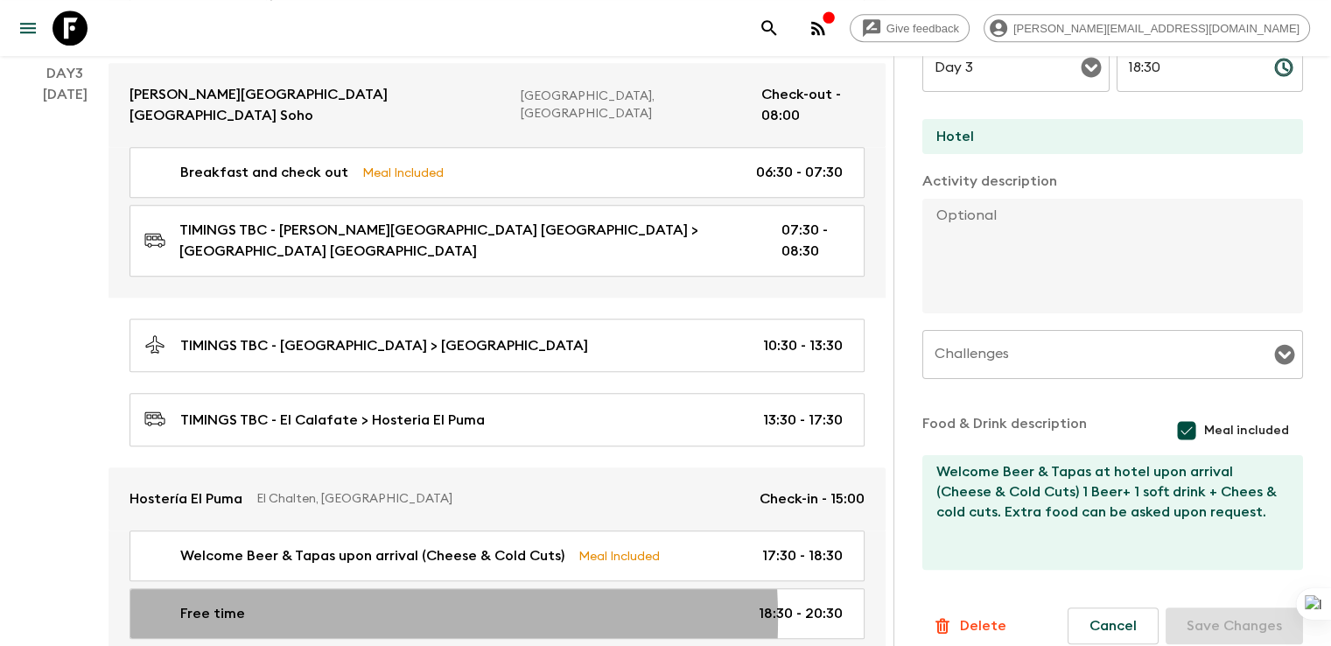
type input "Free time"
type input "Laguna condor"
type textarea "Activities customers can choose to partake in Trekking - Self-Guided Inside the…"
checkbox input "false"
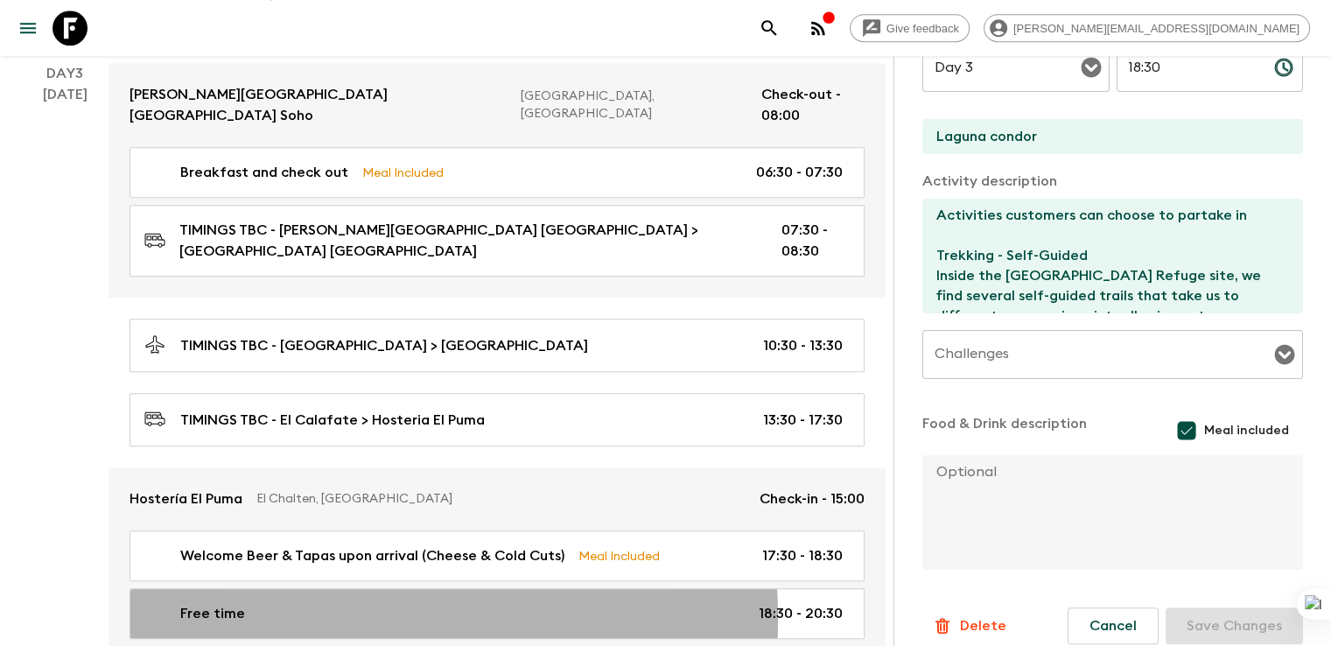
type input "18:30"
type input "20:30"
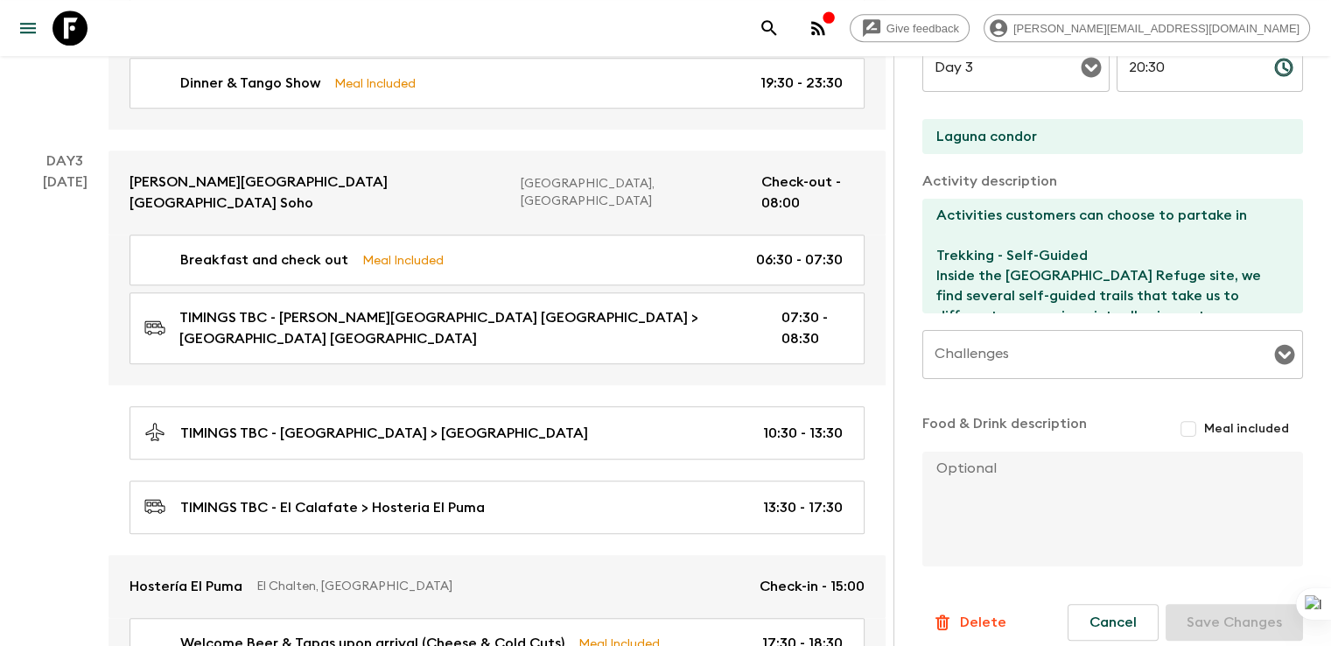
scroll to position [1505, 0]
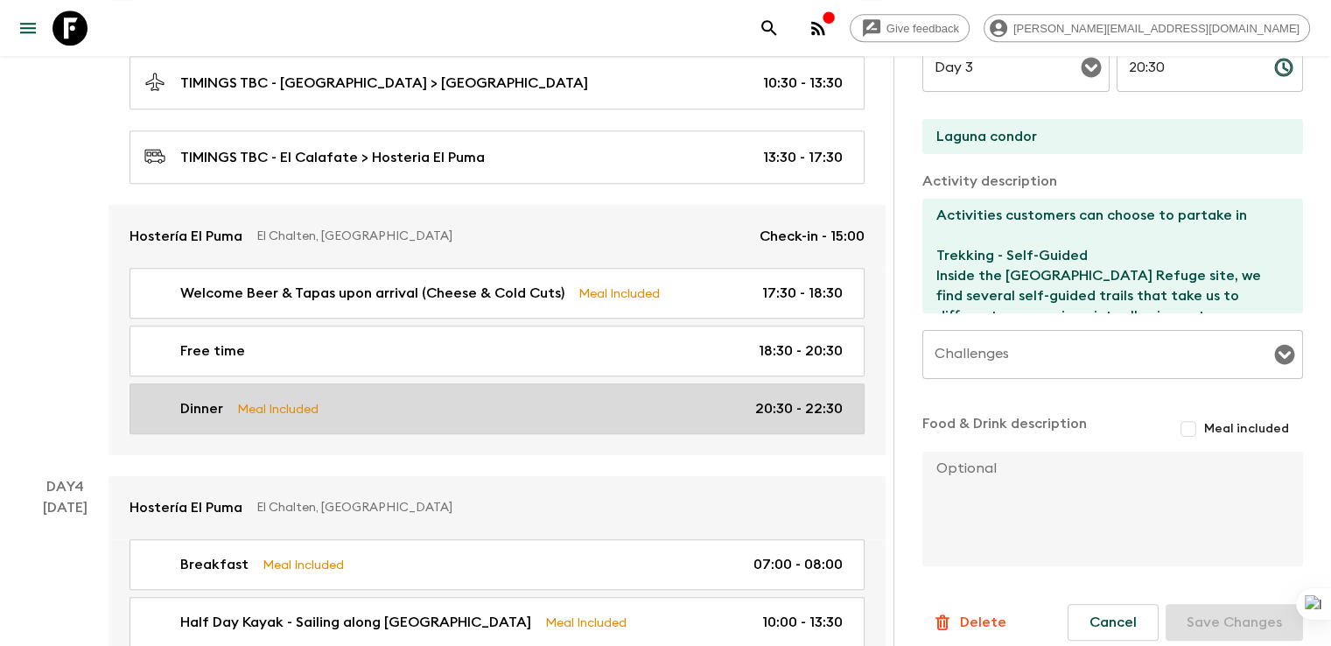
click at [202, 398] on p "Dinner" at bounding box center [201, 408] width 43 height 21
type input "Dinner"
type input "Laguna Condor"
checkbox input "true"
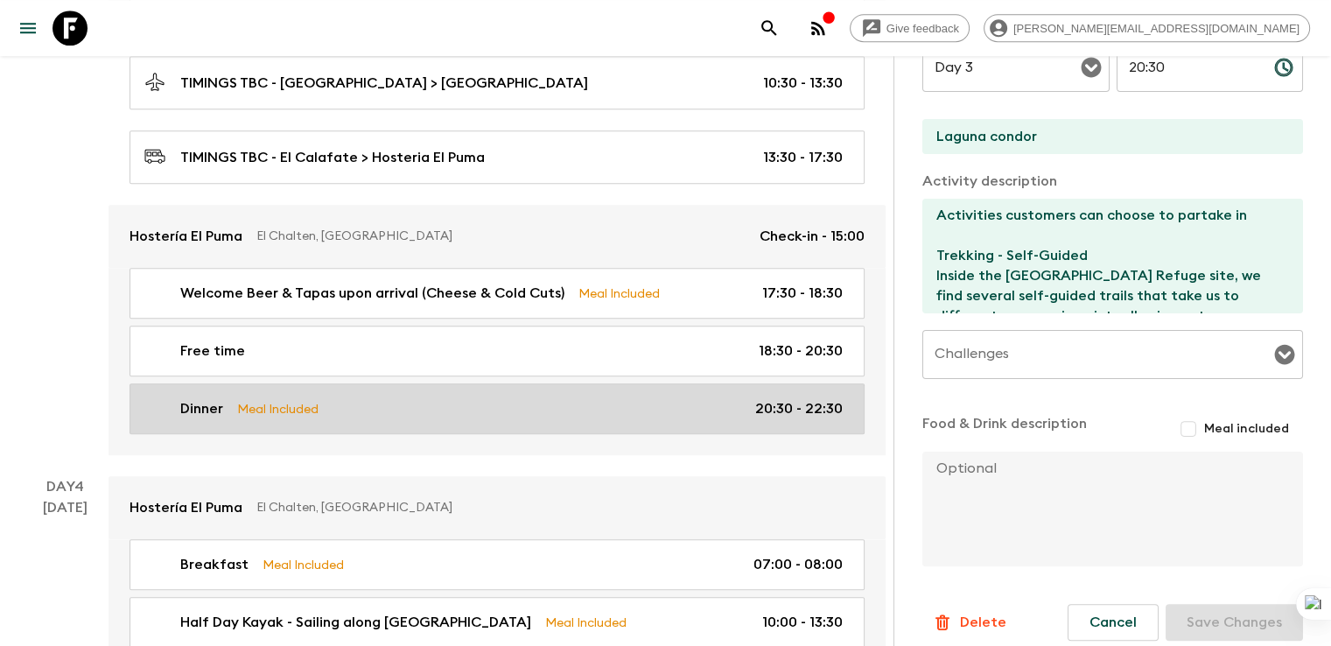
type textarea "Set menu TBD + 1 bottle of wine for every 4 guests (1/4 bottle each) or 1 pint …"
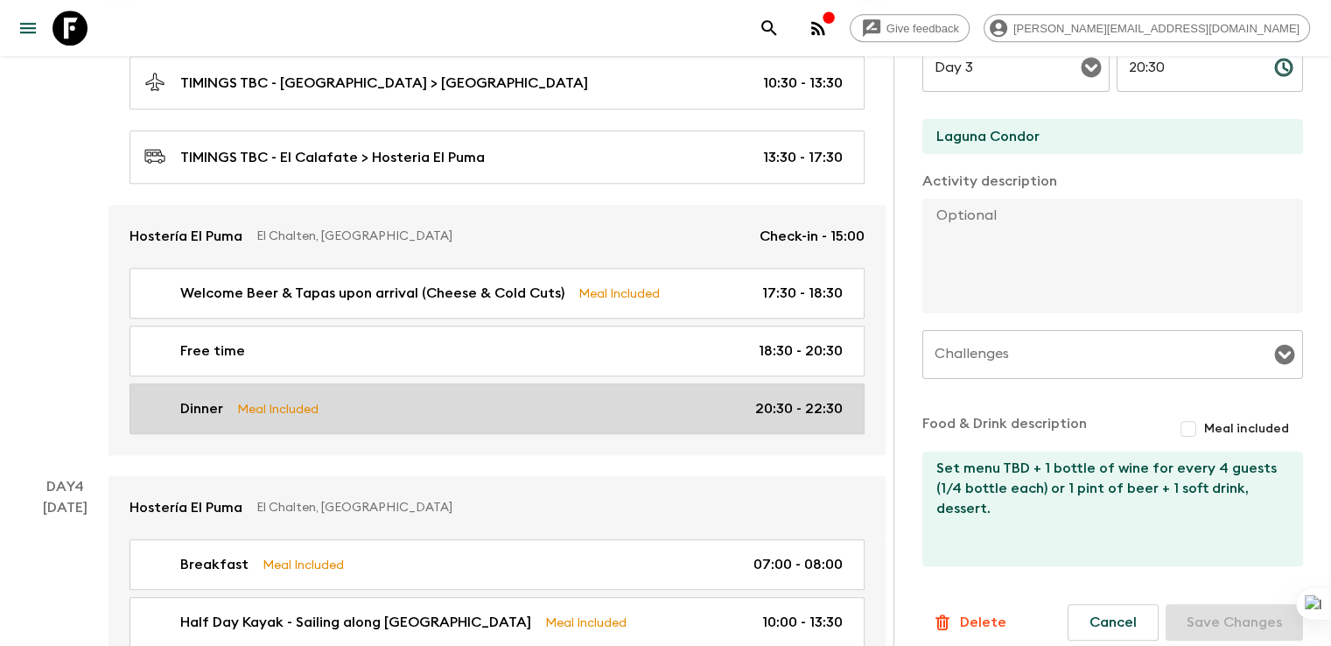
type input "20:30"
type input "22:30"
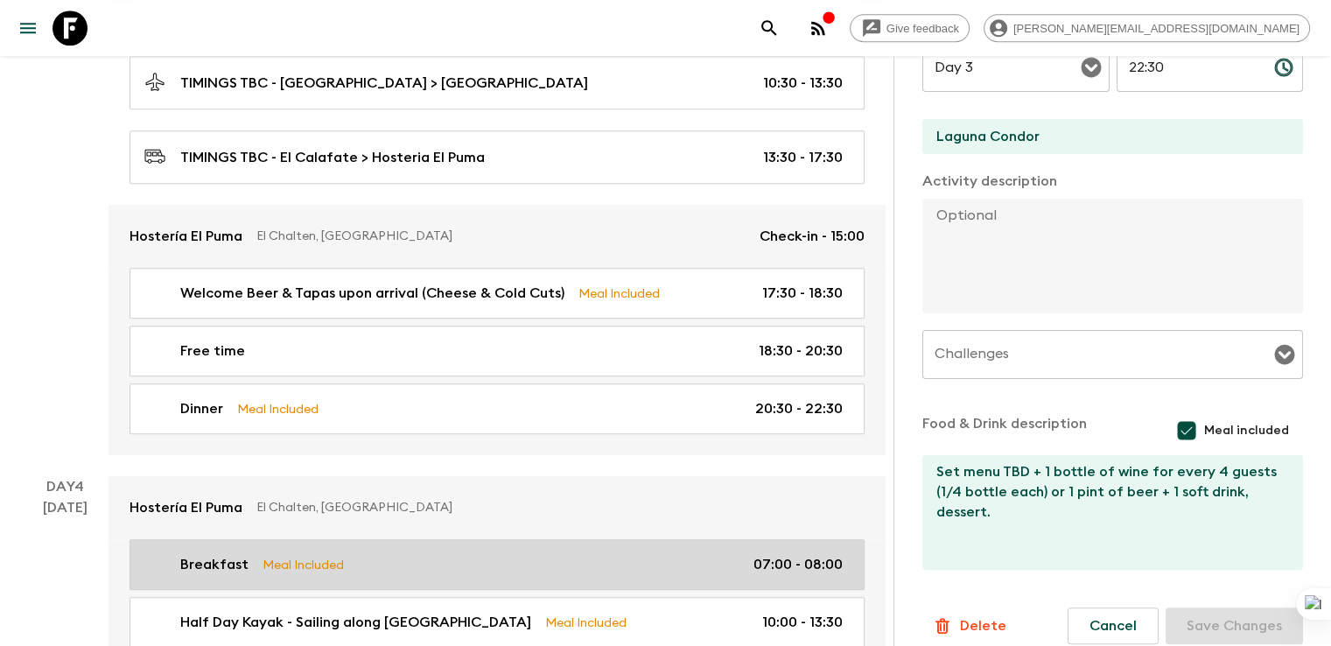
click at [199, 554] on p "Breakfast" at bounding box center [214, 564] width 68 height 21
type input "Breakfast"
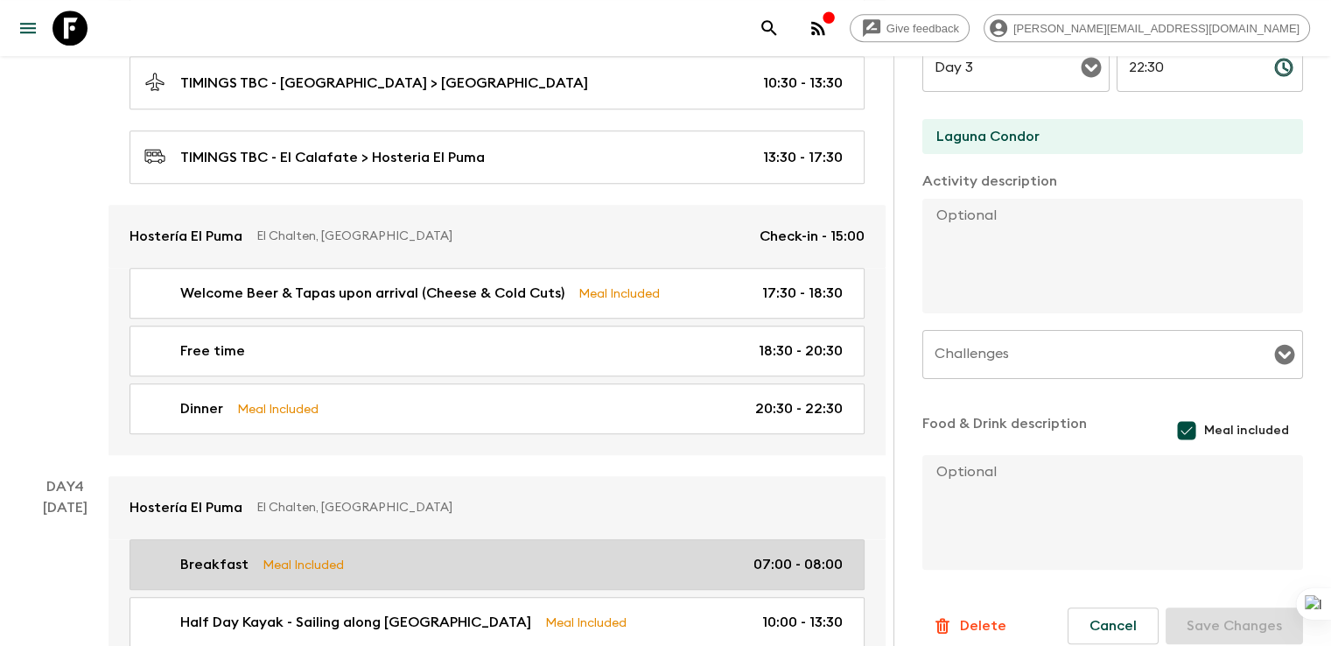
type input "Day 4"
type input "07:00"
type input "Day 4"
type input "08:00"
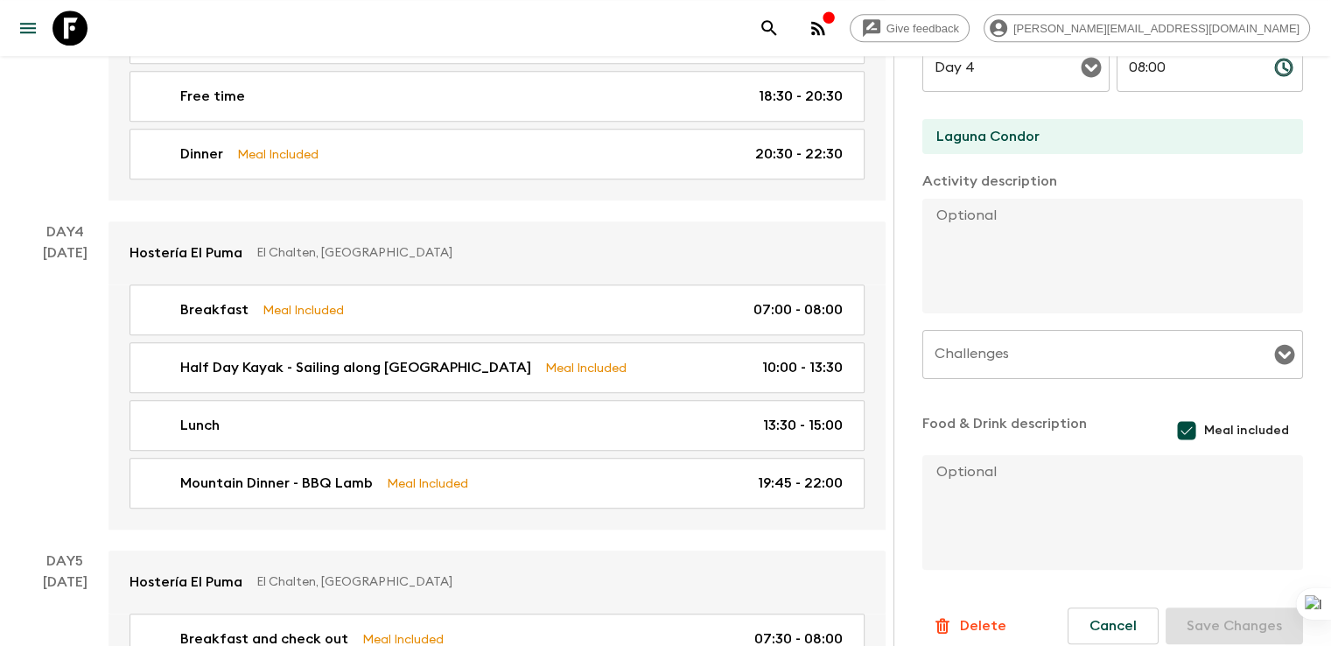
scroll to position [1767, 0]
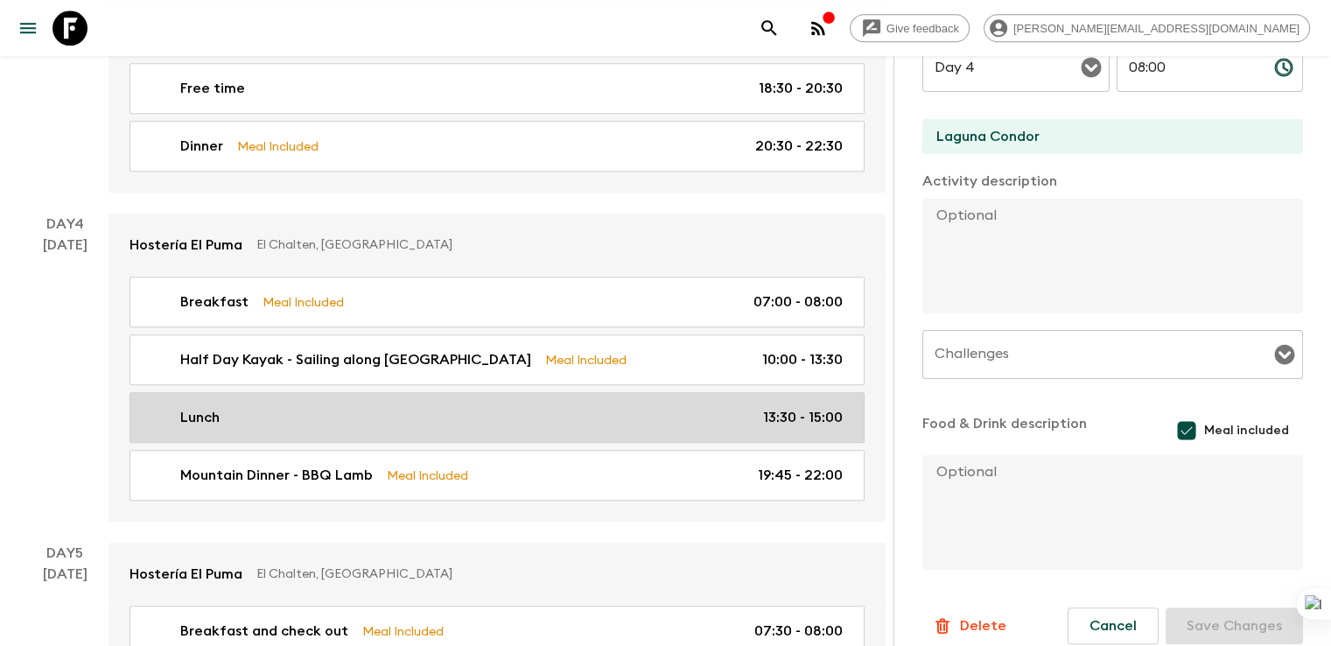
click at [197, 407] on p "Lunch" at bounding box center [199, 417] width 39 height 21
type input "Lunch"
type input "Hotel"
checkbox input "false"
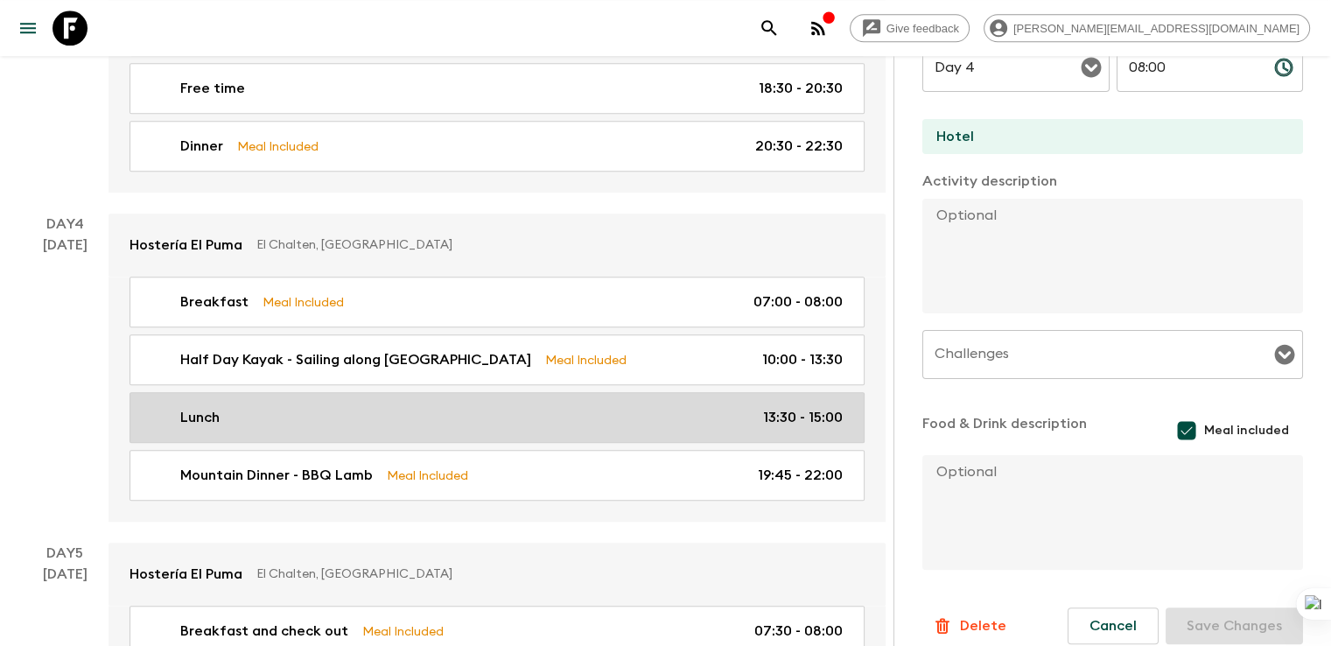
type input "13:30"
type input "15:00"
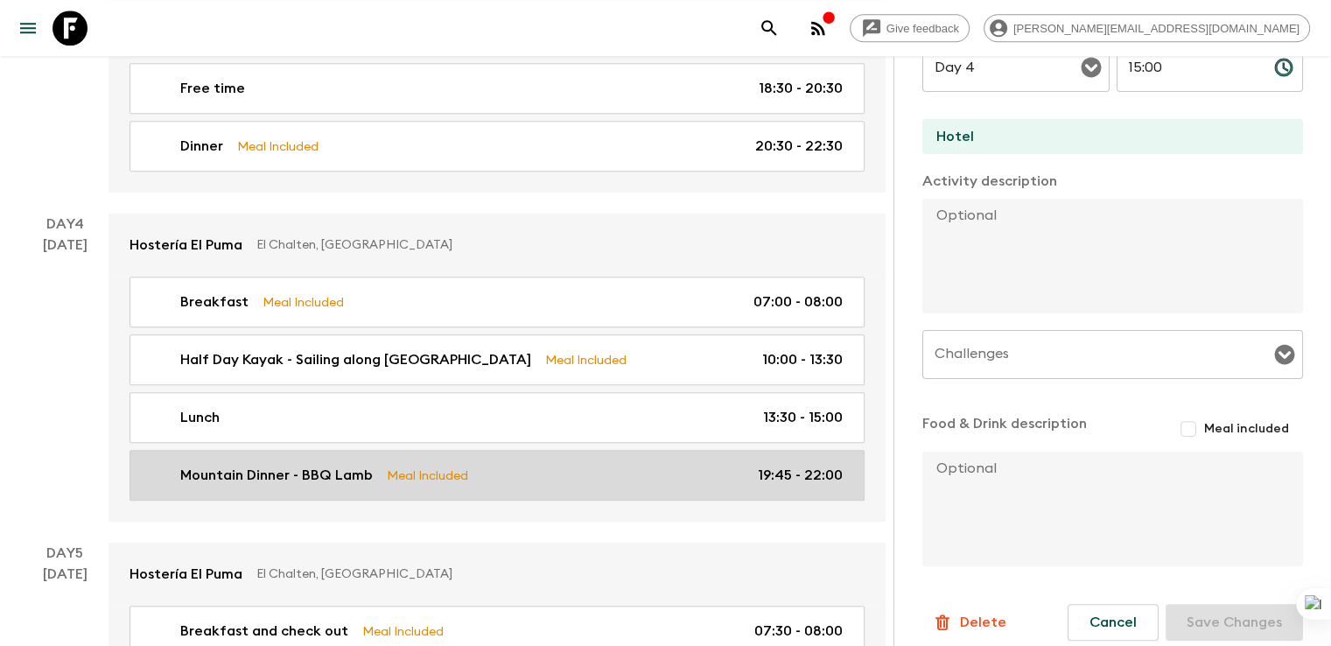
click at [228, 465] on p "Mountain Dinner - BBQ Lamb" at bounding box center [276, 475] width 192 height 21
type input "Mountain Dinner - BBQ Lamb"
type input "Laguna Condor"
type textarea ""Picada" as starter + Lamb BBQ with salads, 1 bottle of wine every 4 guests (or…"
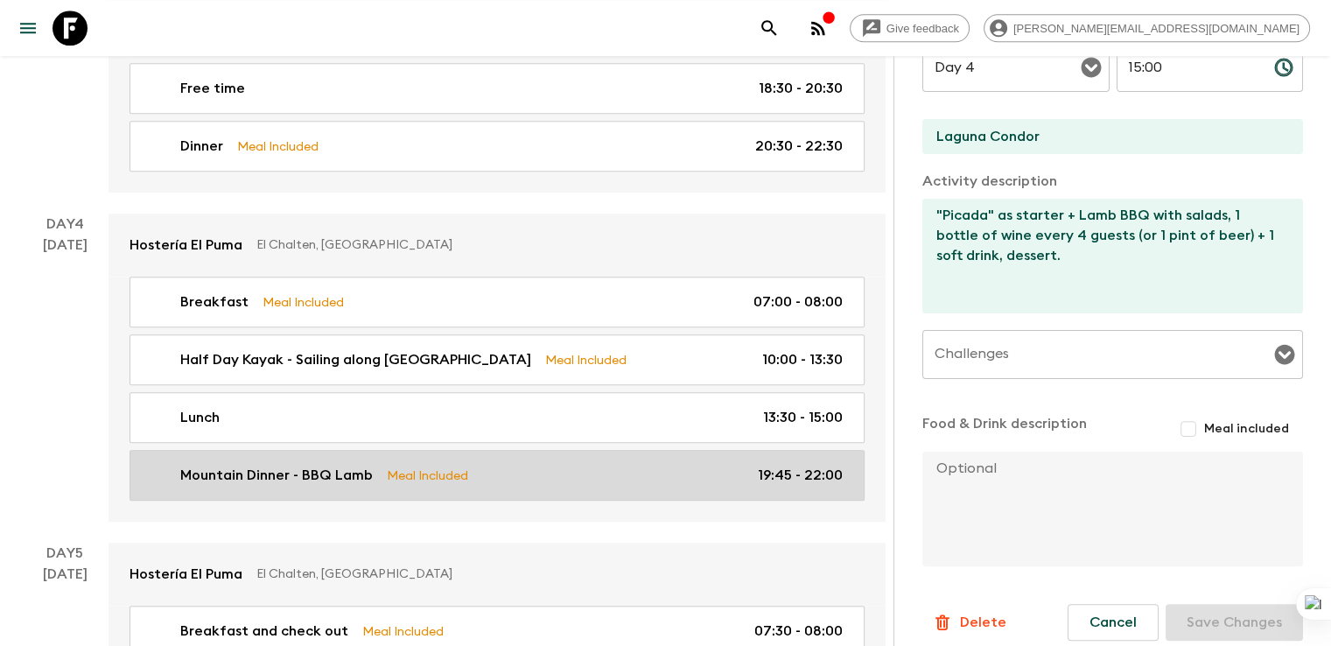
checkbox input "true"
type input "19:45"
type input "22:00"
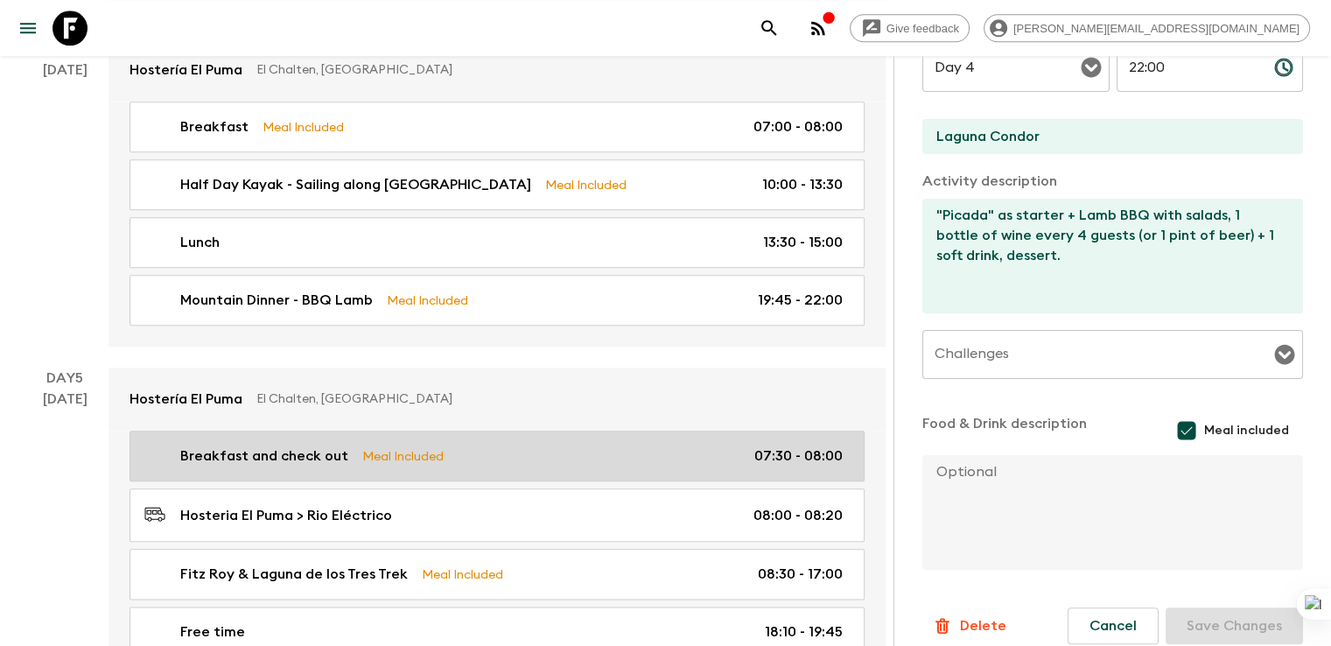
click at [269, 430] on div "Breakfast and check out Meal Included 07:30 - 08:00 Hosteria El Puma > Rio Eléc…" at bounding box center [496, 554] width 777 height 248
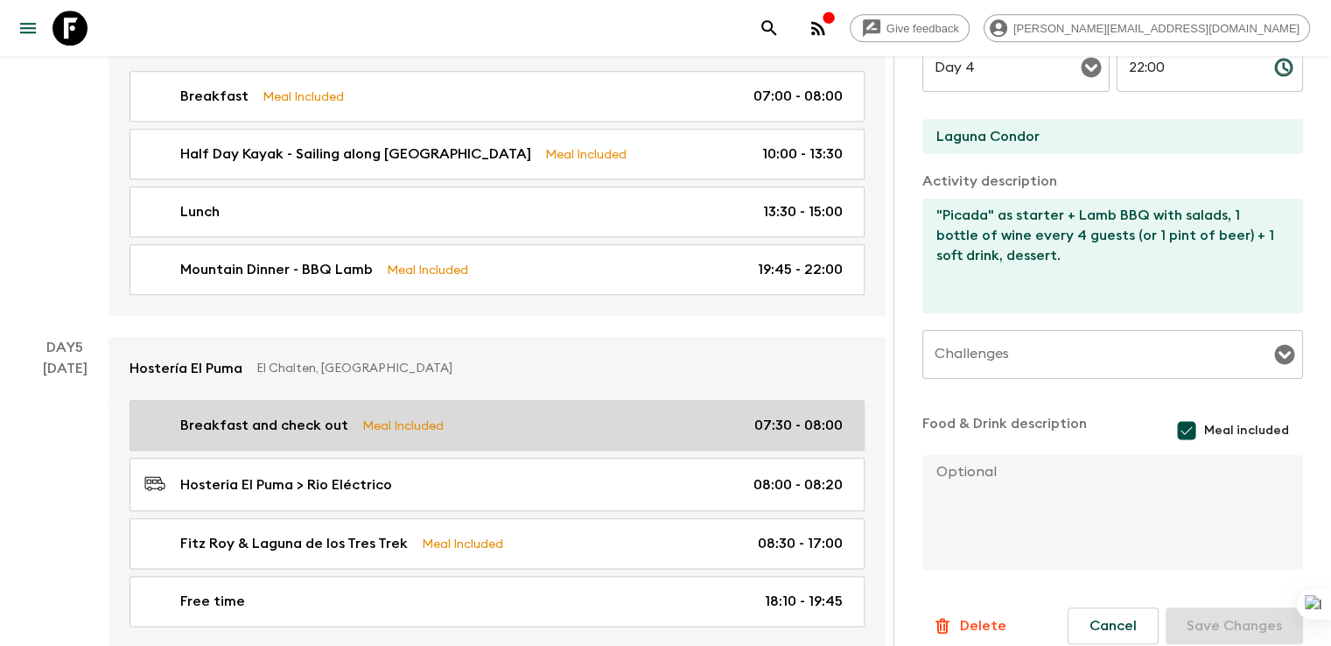
click at [282, 337] on link "Hostería El Puma El Chalten, [GEOGRAPHIC_DATA]" at bounding box center [496, 368] width 777 height 63
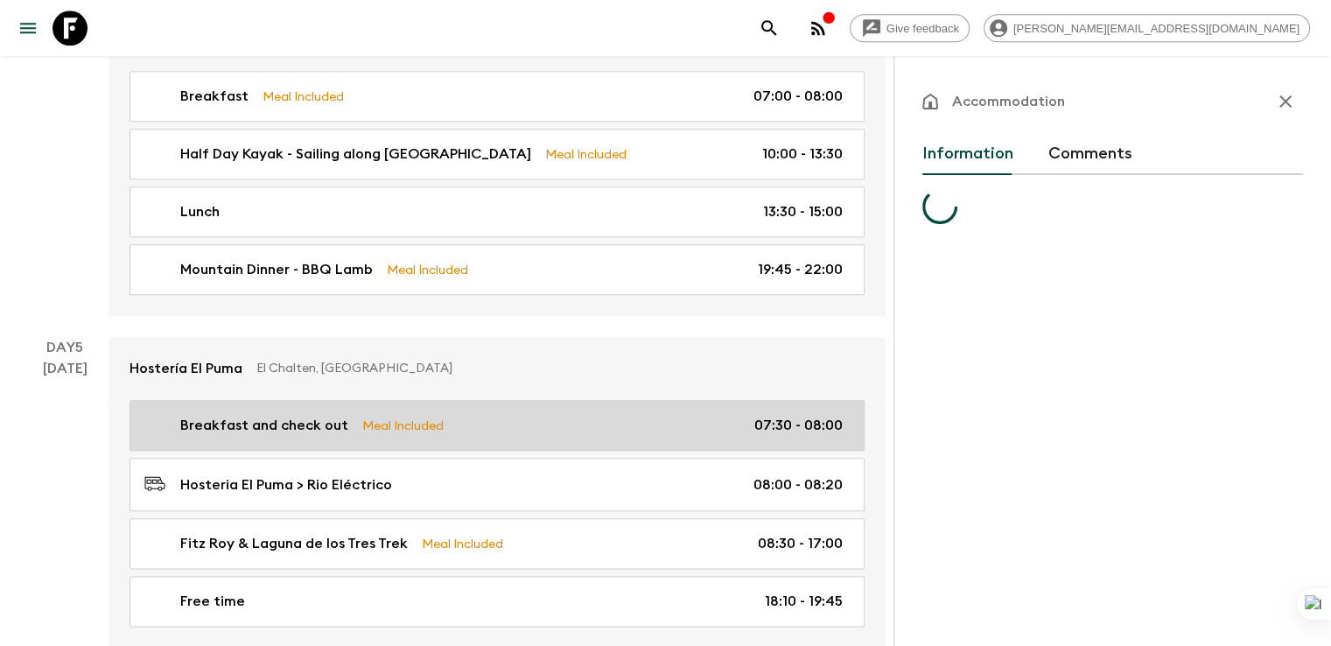
scroll to position [1942, 0]
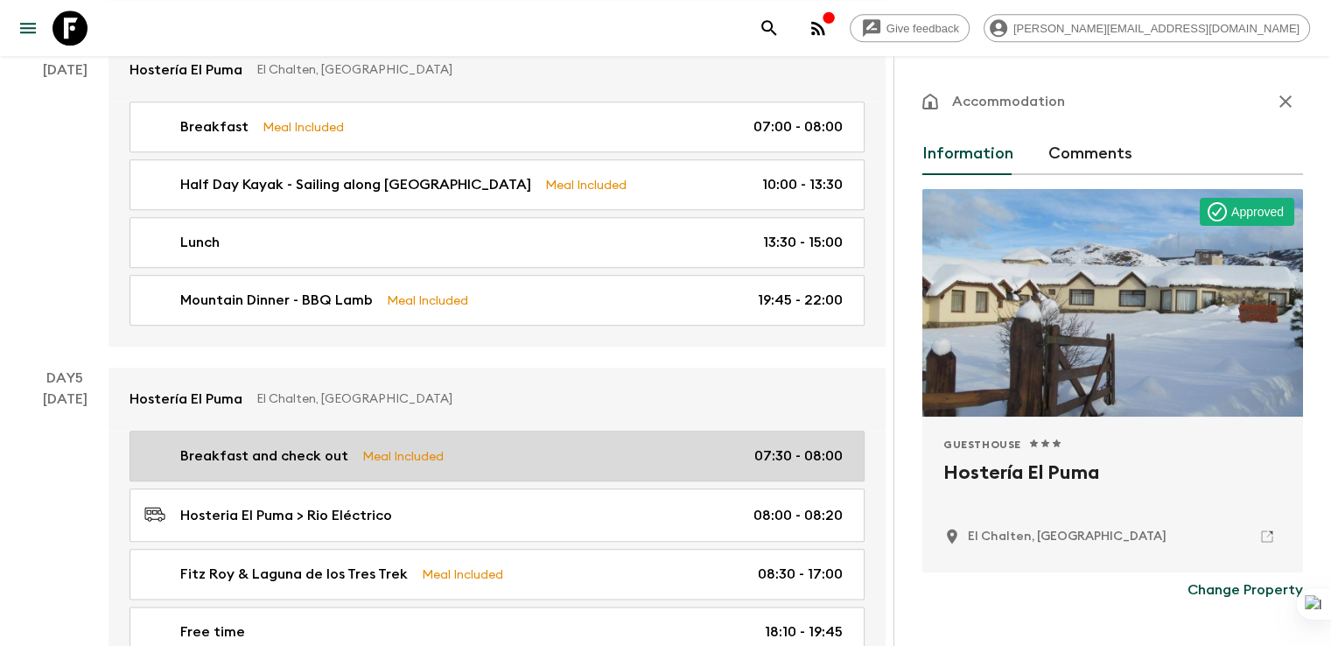
click at [276, 445] on p "Breakfast and check out" at bounding box center [264, 455] width 168 height 21
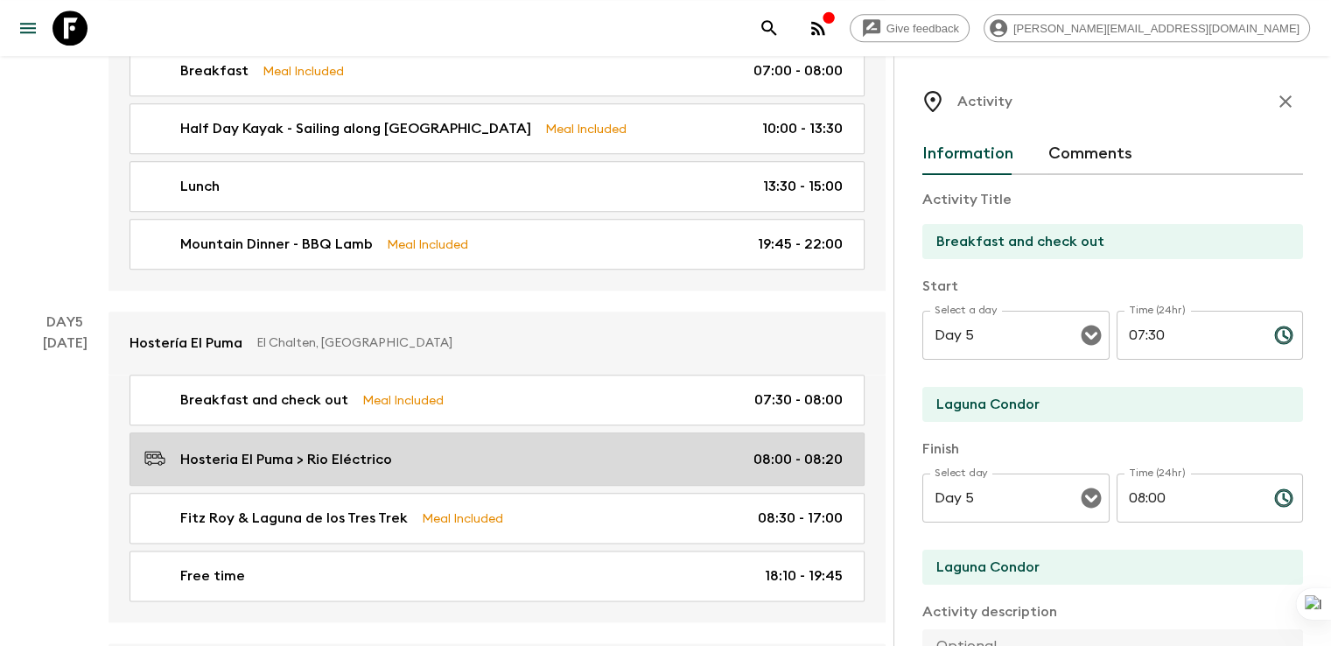
scroll to position [2030, 0]
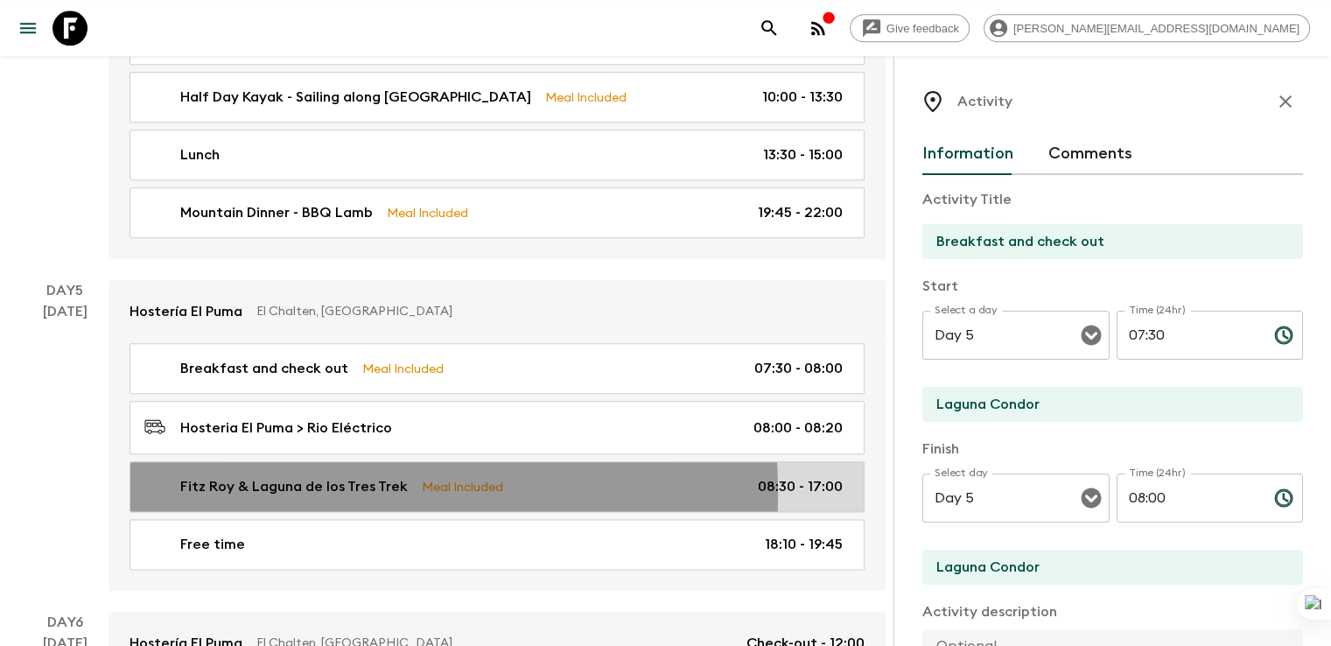
click at [250, 476] on p "Fitz Roy & Laguna de los Tres Trek" at bounding box center [293, 486] width 227 height 21
type input "Fitz Roy & Laguna de los Tres Trek"
type input "El Chalten"
type textarea "Trekking Guide at disposal for the day. 1 guide every 14 guests maximum. Diffic…"
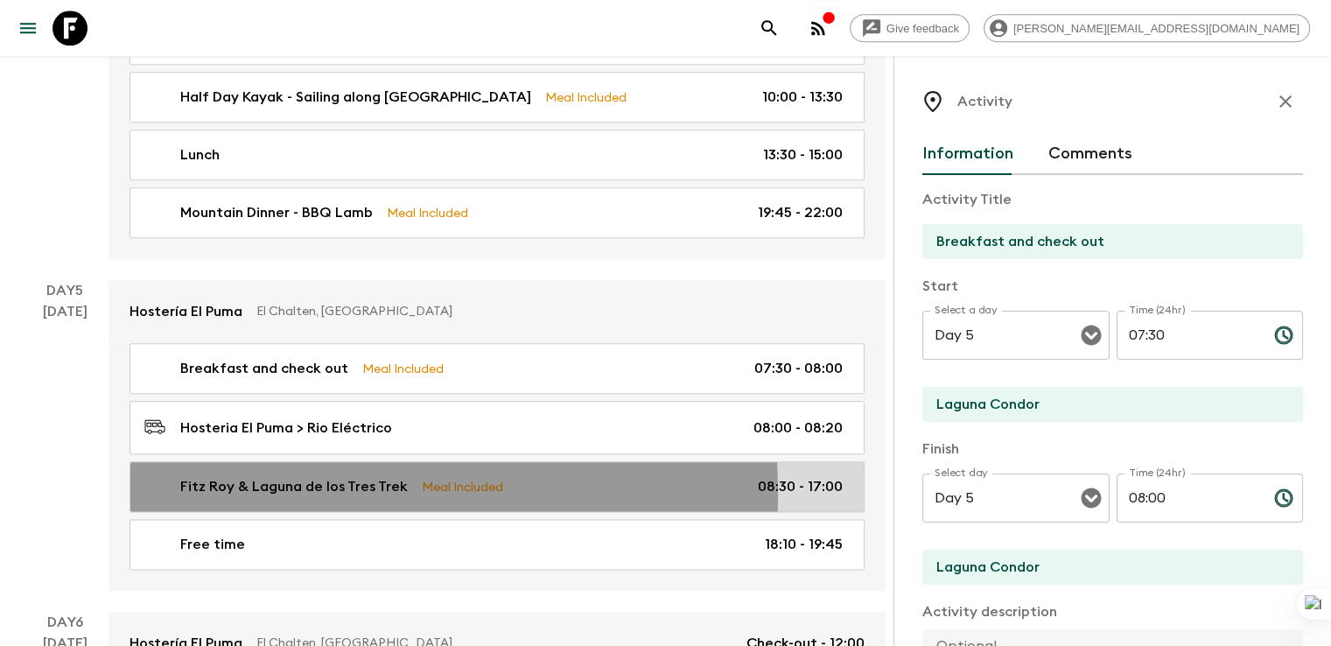
type textarea "Box Lunch includes: 1 ham, cheese & lettuce sandwich + 1 salad (or can be repla…"
type input "08:30"
type input "17:00"
